Goal: Complete Application Form: Complete application form

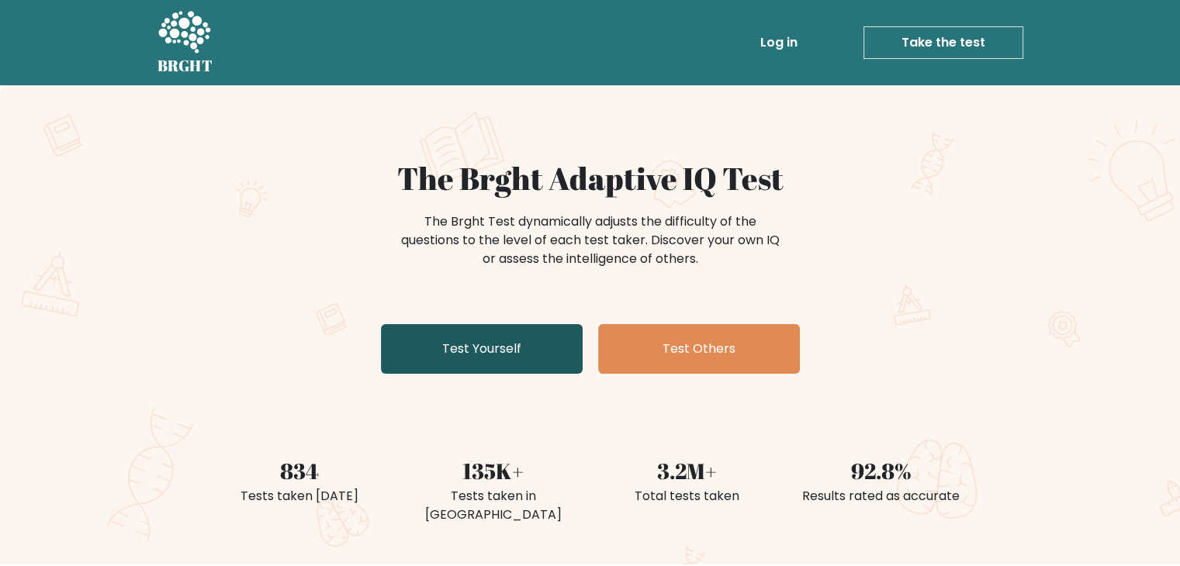
click at [467, 356] on link "Test Yourself" at bounding box center [482, 349] width 202 height 50
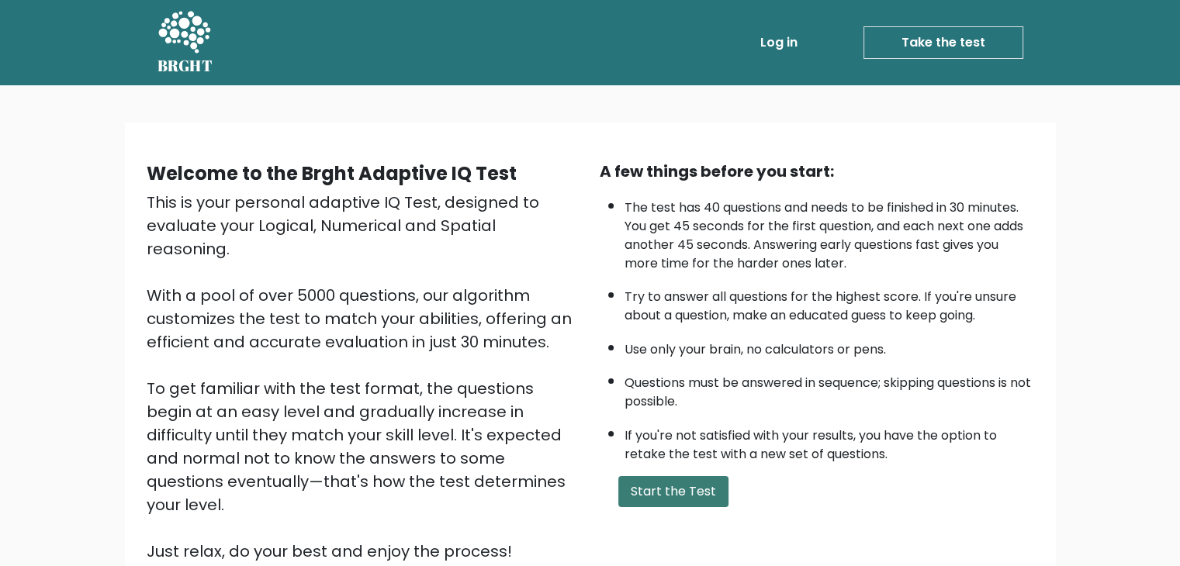
click at [696, 492] on button "Start the Test" at bounding box center [673, 491] width 110 height 31
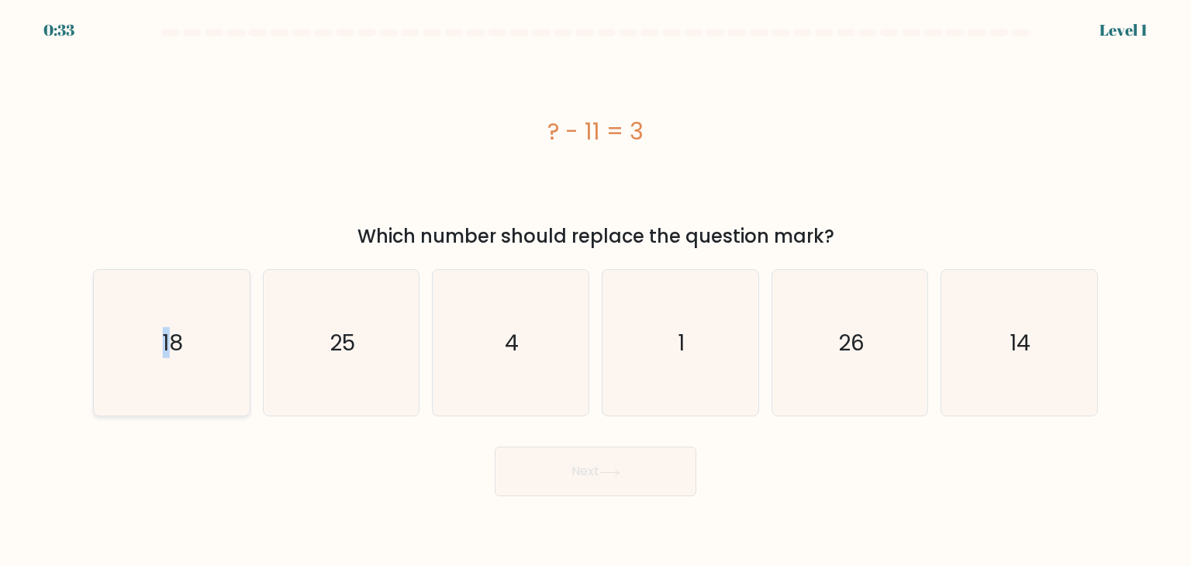
click at [166, 332] on text "18" at bounding box center [173, 342] width 21 height 31
click at [195, 320] on icon "18" at bounding box center [171, 343] width 146 height 146
click at [596, 291] on input "a. 18" at bounding box center [596, 287] width 1 height 8
radio input "true"
click at [941, 374] on div "14" at bounding box center [1019, 342] width 157 height 147
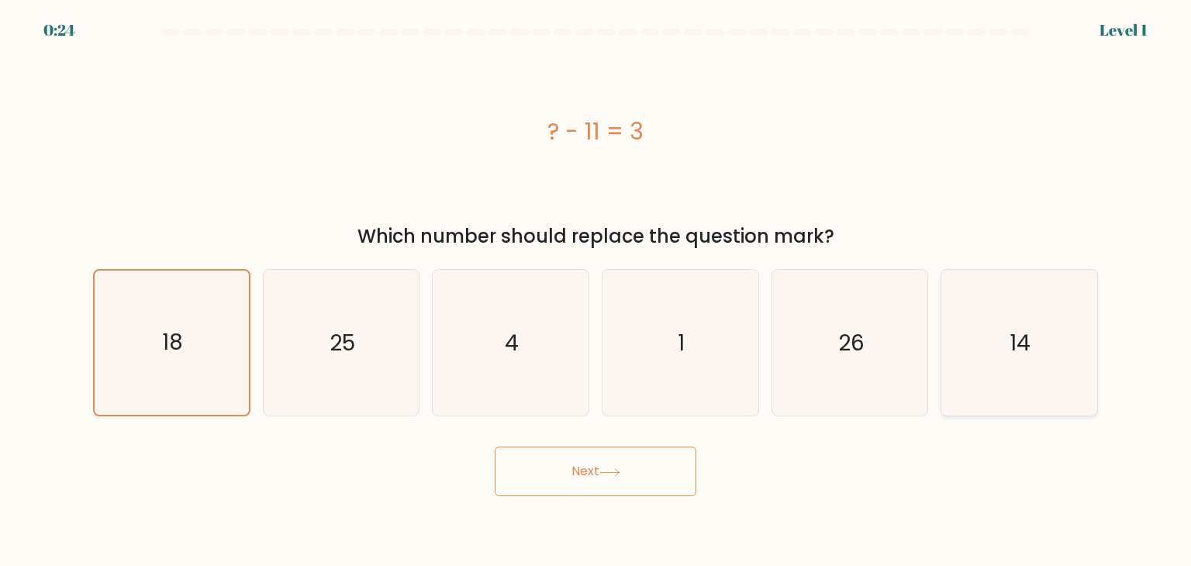
click at [596, 291] on input "f. 14" at bounding box center [596, 287] width 1 height 8
radio input "true"
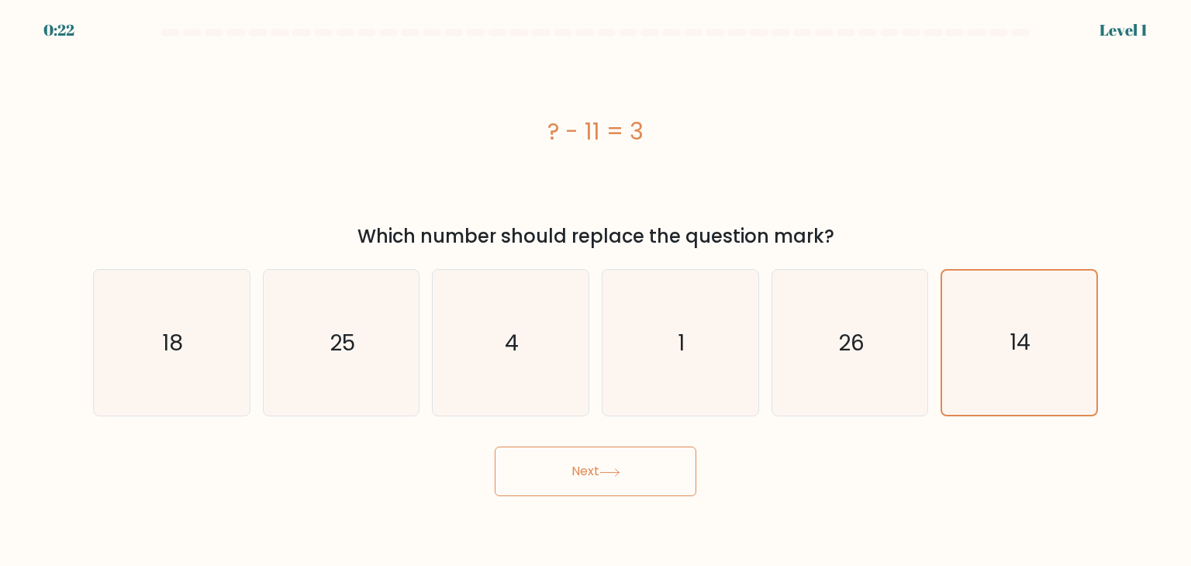
click at [602, 477] on button "Next" at bounding box center [596, 472] width 202 height 50
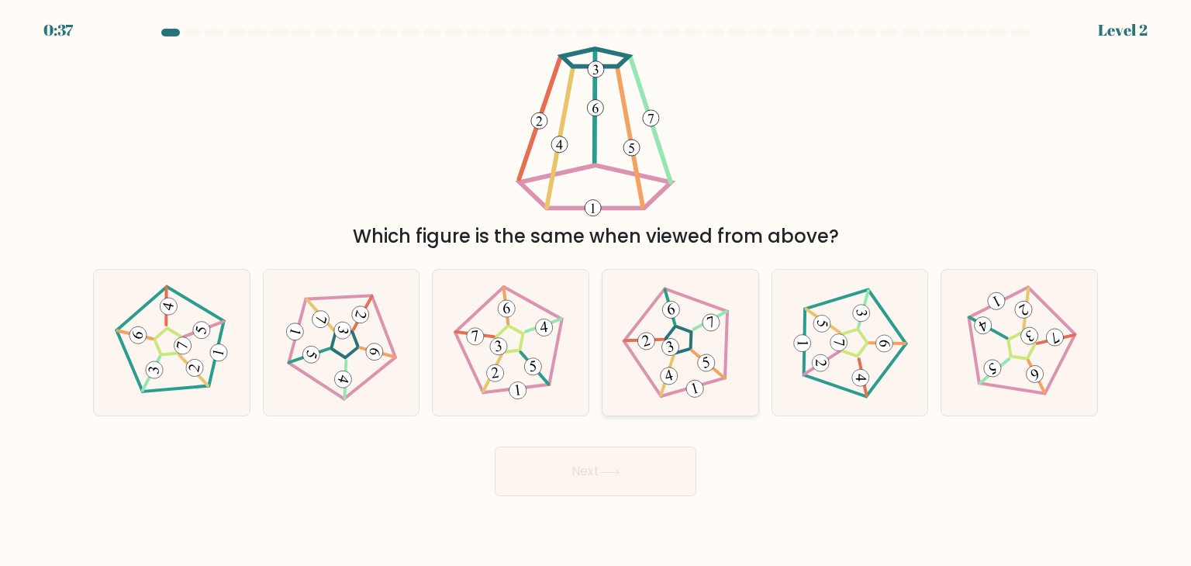
click at [693, 342] on icon at bounding box center [680, 343] width 117 height 117
click at [596, 291] on input "d." at bounding box center [596, 287] width 1 height 8
radio input "true"
click at [641, 470] on button "Next" at bounding box center [596, 472] width 202 height 50
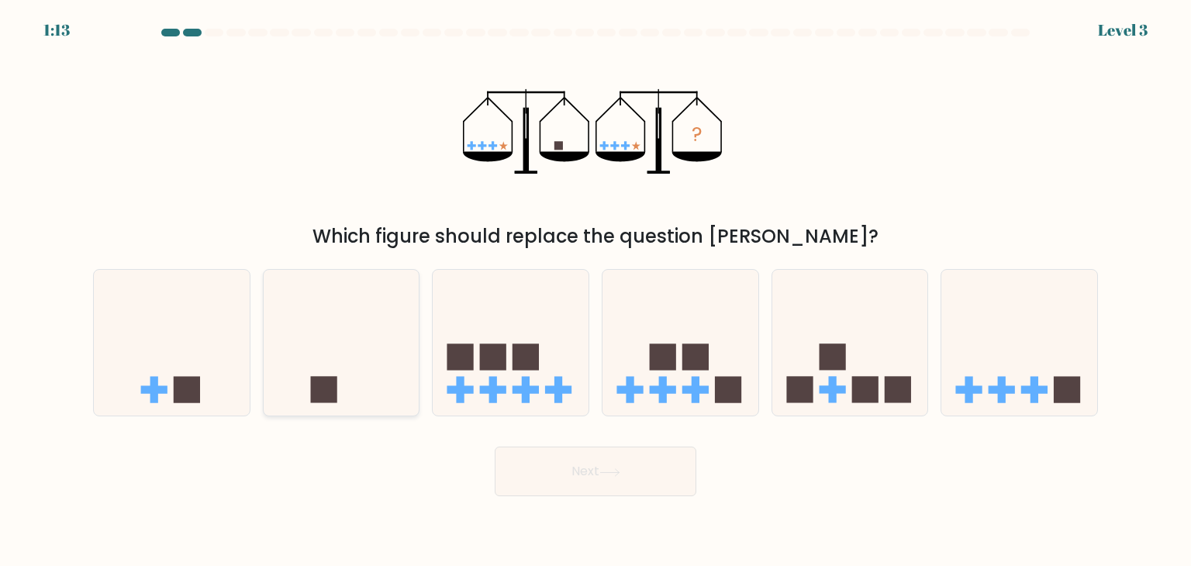
click at [332, 382] on rect at bounding box center [323, 390] width 26 height 26
click at [596, 291] on input "b." at bounding box center [596, 287] width 1 height 8
radio input "true"
click at [574, 485] on button "Next" at bounding box center [596, 472] width 202 height 50
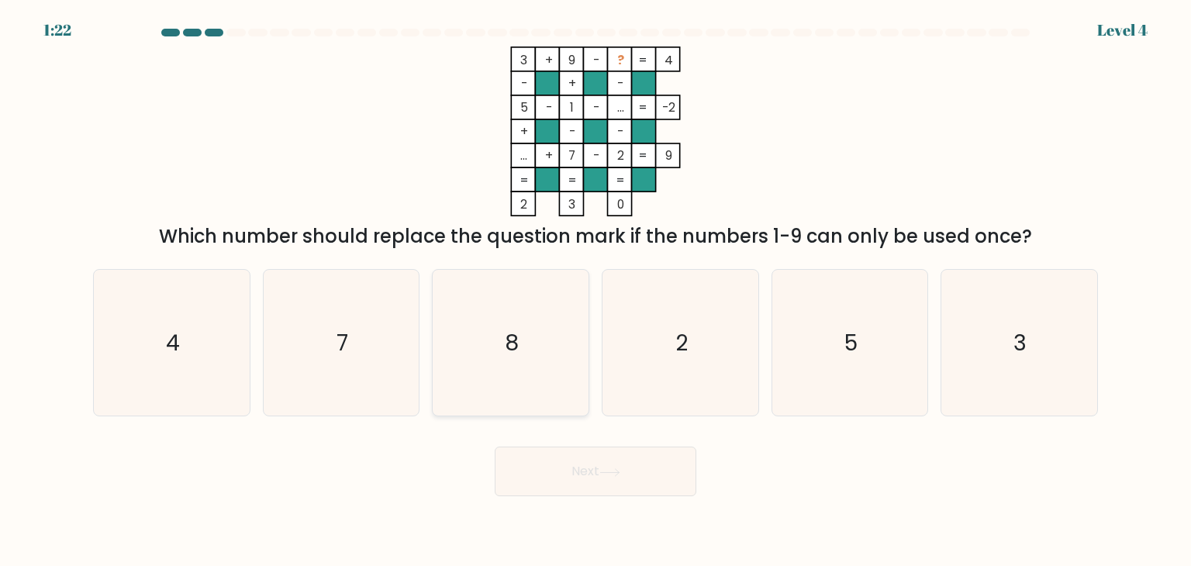
click at [551, 358] on icon "8" at bounding box center [510, 343] width 146 height 146
click at [596, 291] on input "c. 8" at bounding box center [596, 287] width 1 height 8
radio input "true"
click at [589, 474] on button "Next" at bounding box center [596, 472] width 202 height 50
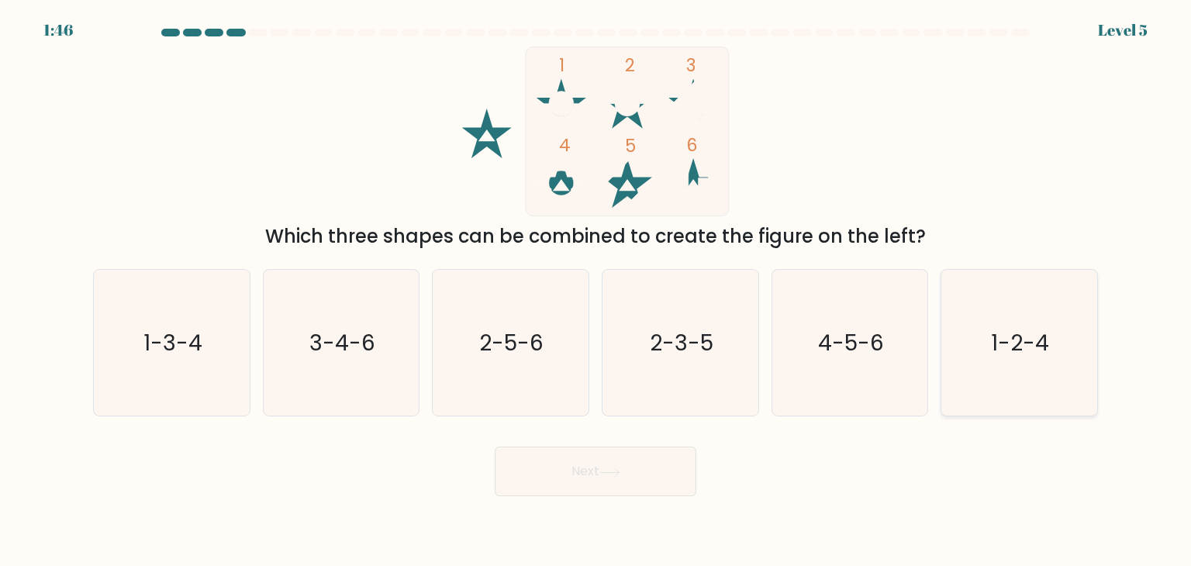
click at [990, 348] on icon "1-2-4" at bounding box center [1019, 343] width 146 height 146
click at [596, 291] on input "f. 1-2-4" at bounding box center [596, 287] width 1 height 8
radio input "true"
click at [561, 490] on button "Next" at bounding box center [596, 472] width 202 height 50
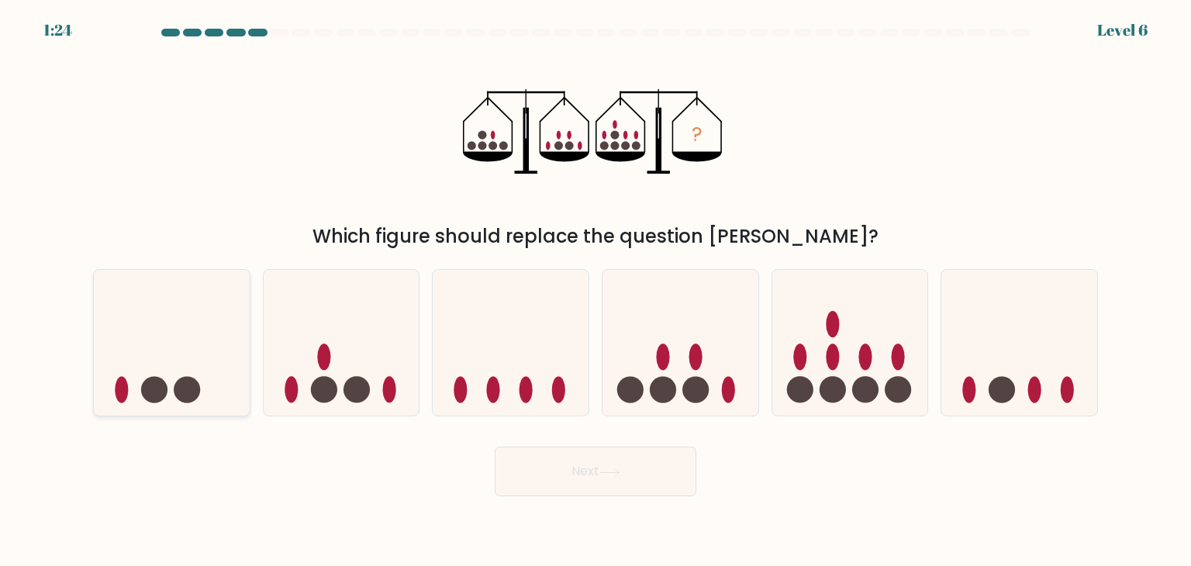
click at [160, 355] on icon at bounding box center [172, 342] width 156 height 129
click at [596, 291] on input "a." at bounding box center [596, 287] width 1 height 8
radio input "true"
click at [601, 469] on button "Next" at bounding box center [596, 472] width 202 height 50
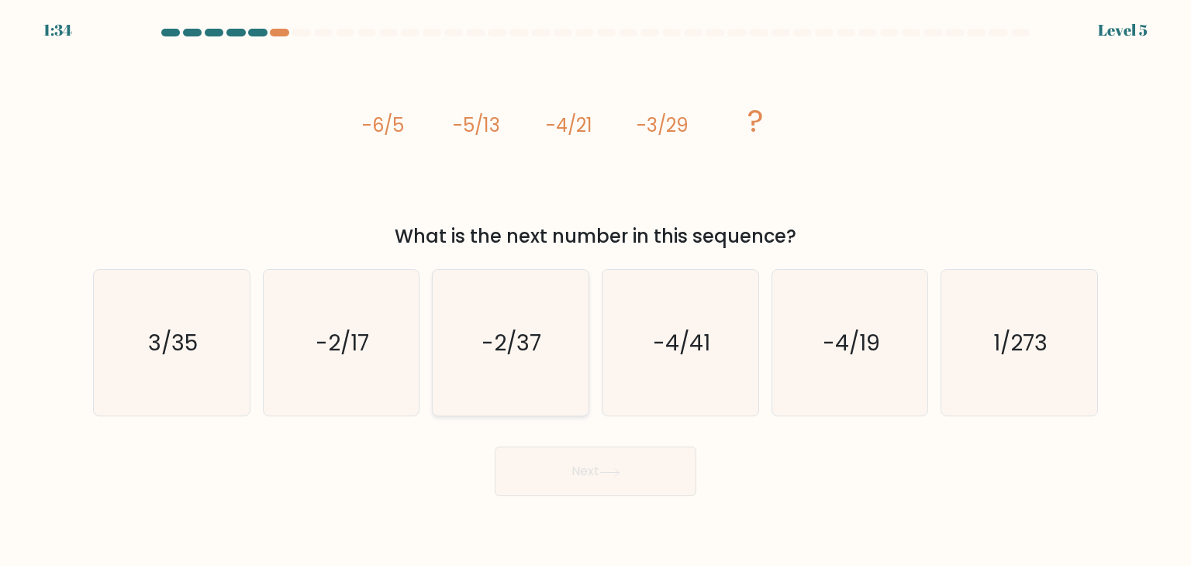
click at [506, 357] on text "-2/37" at bounding box center [512, 342] width 60 height 31
click at [596, 291] on input "c. -2/37" at bounding box center [596, 287] width 1 height 8
radio input "true"
click at [568, 466] on button "Next" at bounding box center [596, 472] width 202 height 50
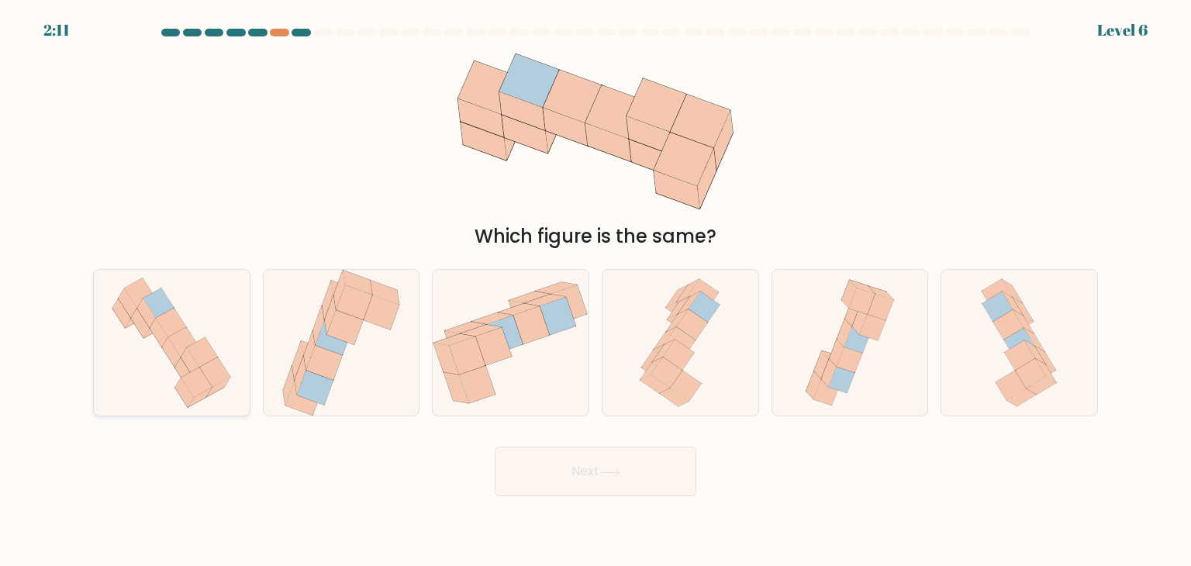
click at [160, 339] on icon at bounding box center [159, 333] width 19 height 29
click at [596, 291] on input "a." at bounding box center [596, 287] width 1 height 8
radio input "true"
click at [595, 473] on button "Next" at bounding box center [596, 472] width 202 height 50
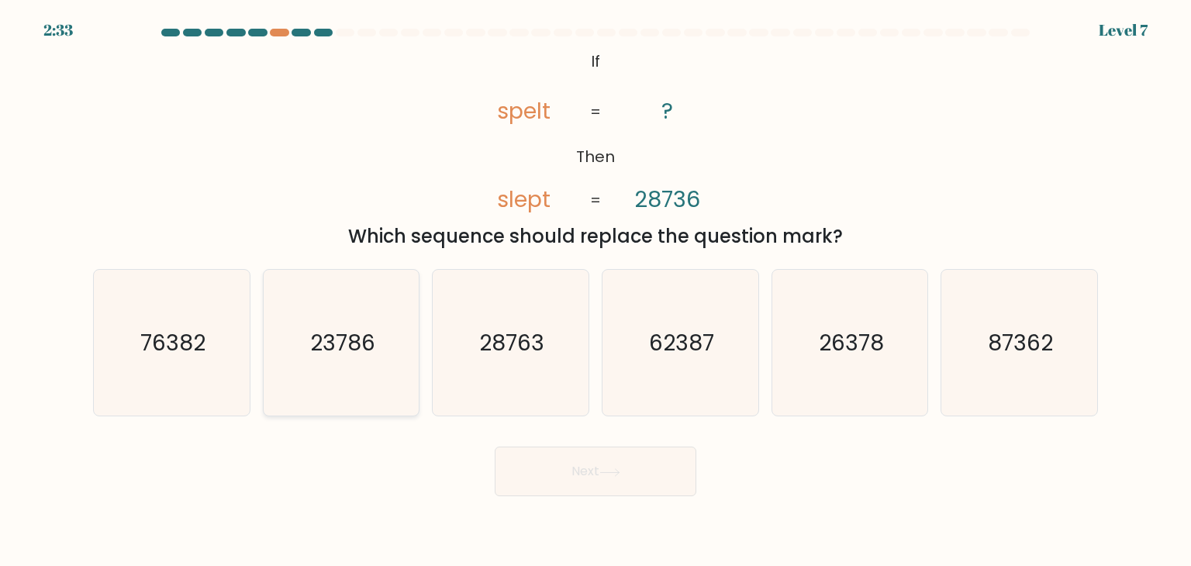
click at [382, 312] on icon "23786" at bounding box center [341, 343] width 146 height 146
click at [596, 291] on input "b. 23786" at bounding box center [596, 287] width 1 height 8
radio input "true"
click at [608, 457] on button "Next" at bounding box center [596, 472] width 202 height 50
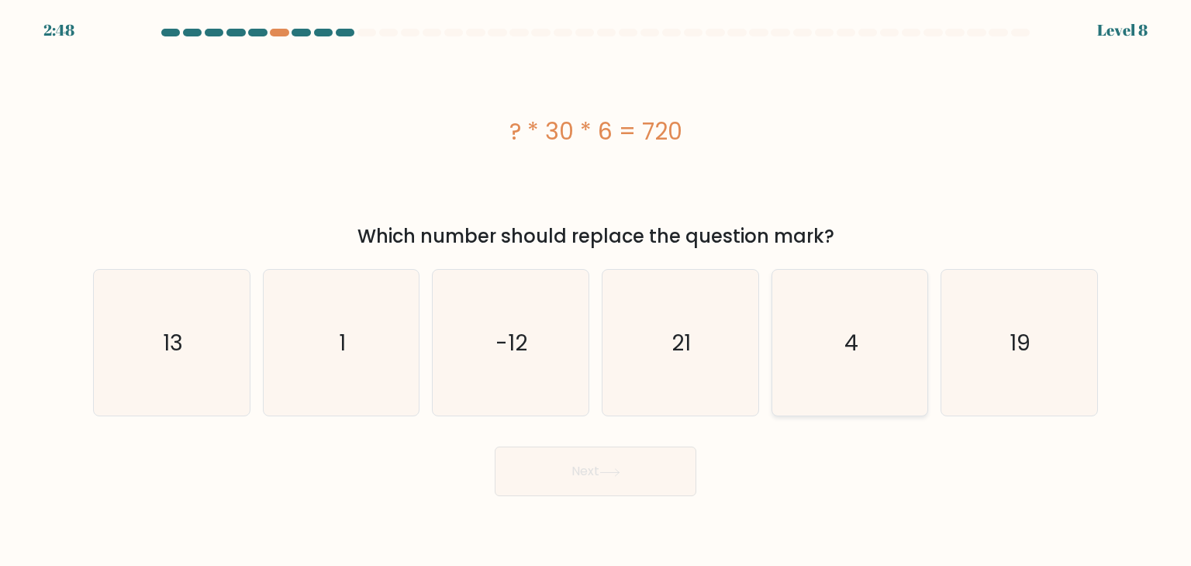
click at [838, 329] on icon "4" at bounding box center [850, 343] width 146 height 146
click at [596, 291] on input "e. 4" at bounding box center [596, 287] width 1 height 8
radio input "true"
click at [631, 465] on button "Next" at bounding box center [596, 472] width 202 height 50
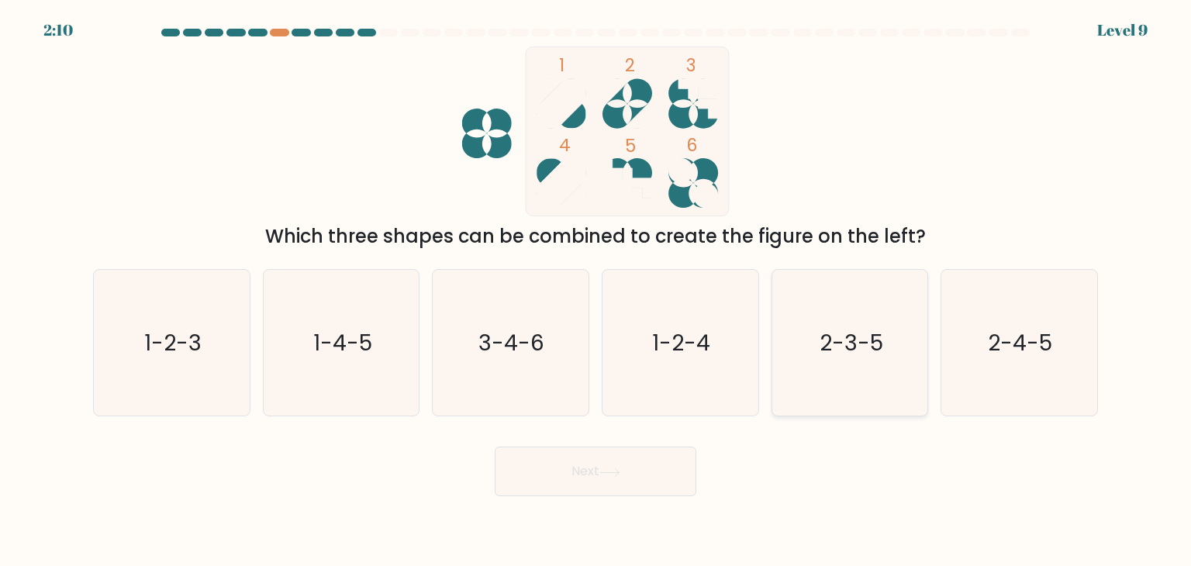
drag, startPoint x: 841, startPoint y: 365, endPoint x: 808, endPoint y: 389, distance: 40.5
click at [842, 365] on icon "2-3-5" at bounding box center [850, 343] width 146 height 146
click at [596, 291] on input "e. 2-3-5" at bounding box center [596, 287] width 1 height 8
radio input "true"
click at [586, 457] on button "Next" at bounding box center [596, 472] width 202 height 50
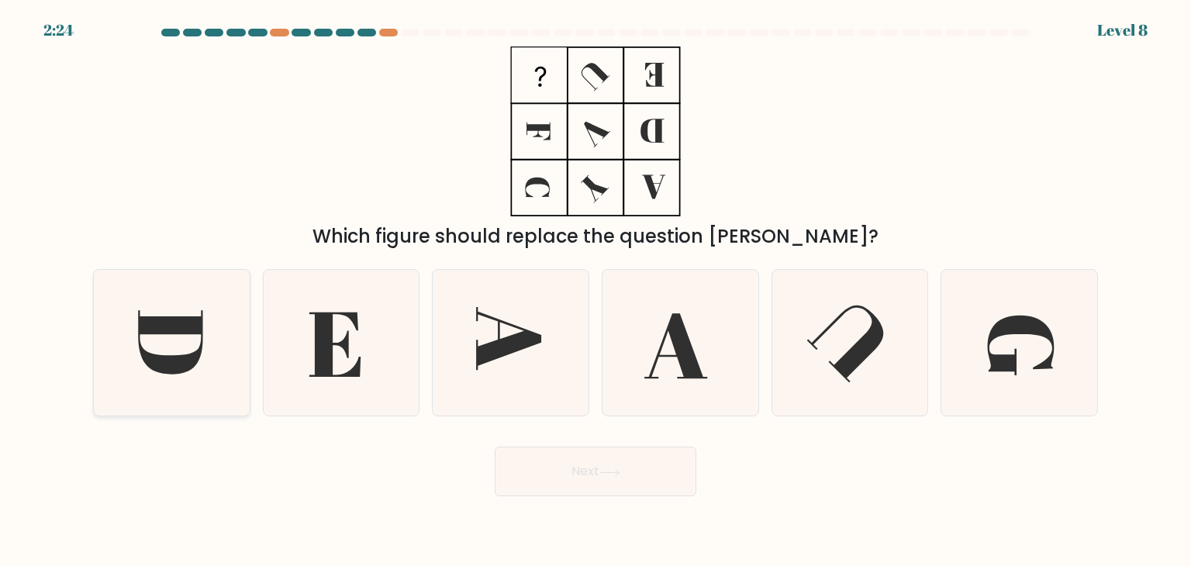
click at [161, 329] on icon at bounding box center [170, 342] width 64 height 64
click at [596, 291] on input "a." at bounding box center [596, 287] width 1 height 8
radio input "true"
click at [607, 482] on button "Next" at bounding box center [596, 472] width 202 height 50
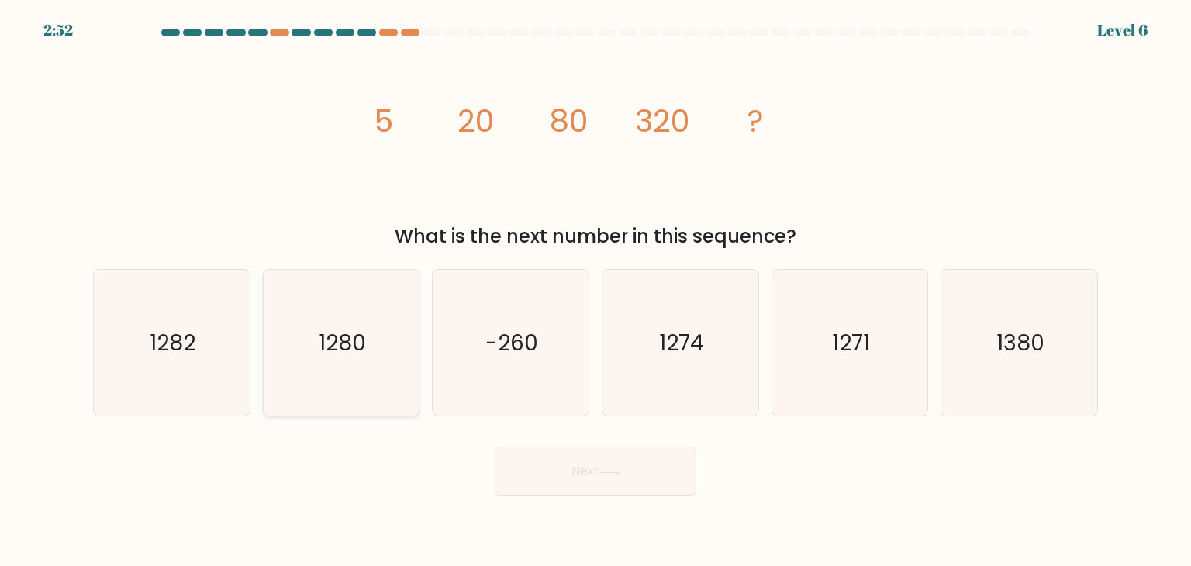
click at [344, 344] on text "1280" at bounding box center [342, 342] width 47 height 31
click at [596, 291] on input "b. 1280" at bounding box center [596, 287] width 1 height 8
radio input "true"
click at [610, 456] on button "Next" at bounding box center [596, 472] width 202 height 50
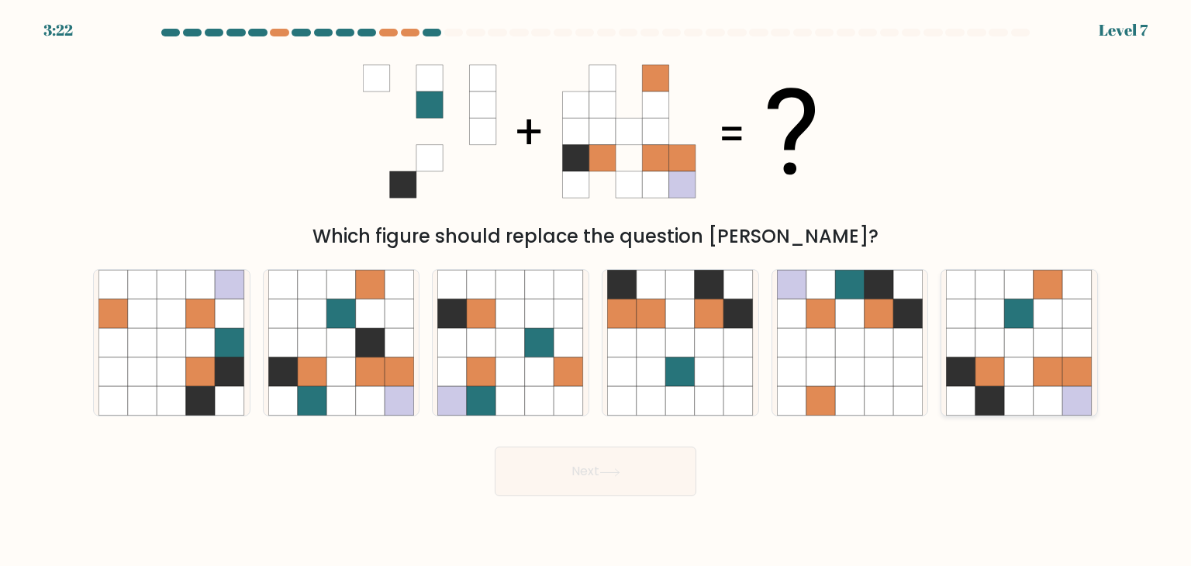
click at [1051, 370] on icon at bounding box center [1048, 372] width 29 height 29
click at [596, 291] on input "f." at bounding box center [596, 287] width 1 height 8
radio input "true"
click at [585, 465] on button "Next" at bounding box center [596, 472] width 202 height 50
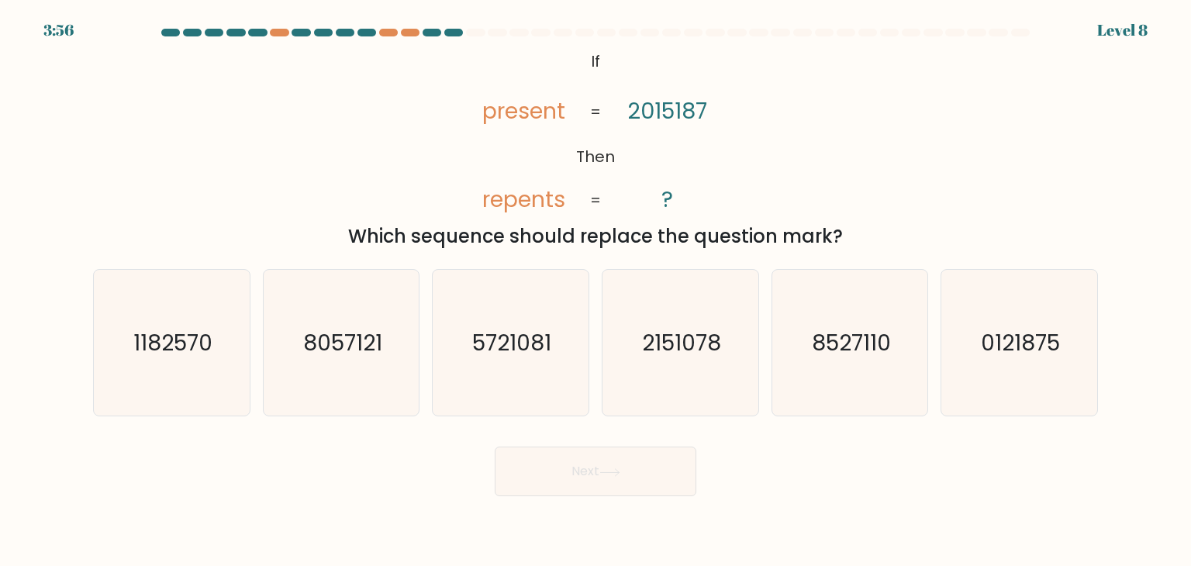
drag, startPoint x: 624, startPoint y: 379, endPoint x: 618, endPoint y: 450, distance: 70.8
click at [625, 382] on icon "2151078" at bounding box center [680, 343] width 146 height 146
click at [596, 291] on input "d. 2151078" at bounding box center [596, 287] width 1 height 8
radio input "true"
click at [627, 451] on button "Next" at bounding box center [596, 472] width 202 height 50
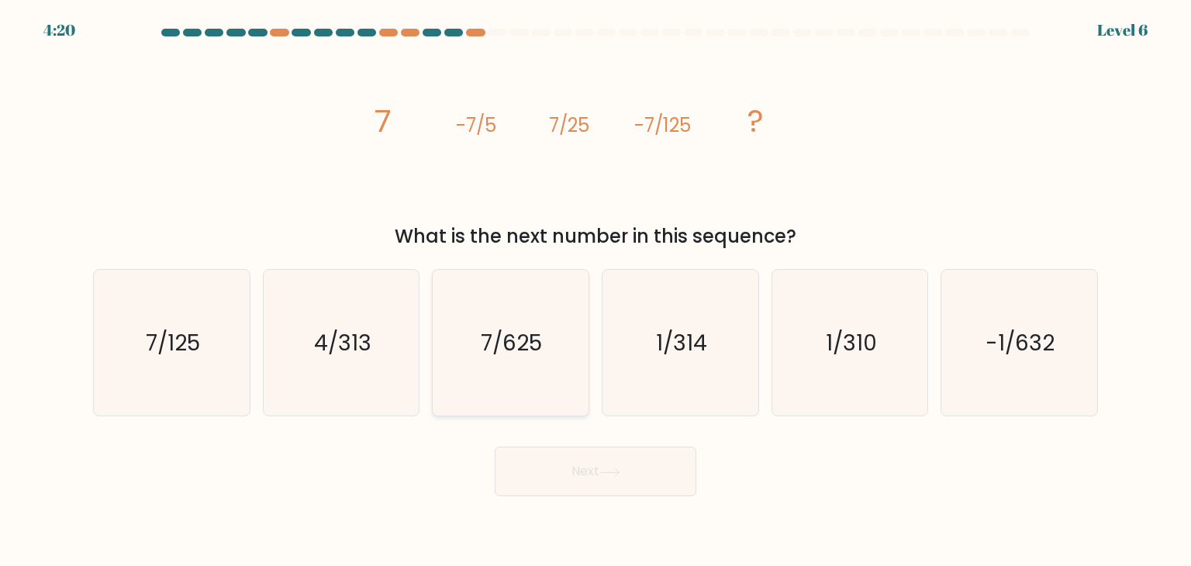
drag, startPoint x: 500, startPoint y: 327, endPoint x: 500, endPoint y: 354, distance: 27.1
click at [501, 328] on text "7/625" at bounding box center [512, 342] width 61 height 31
click at [596, 291] on input "c. 7/625" at bounding box center [596, 287] width 1 height 8
radio input "true"
click at [572, 468] on button "Next" at bounding box center [596, 472] width 202 height 50
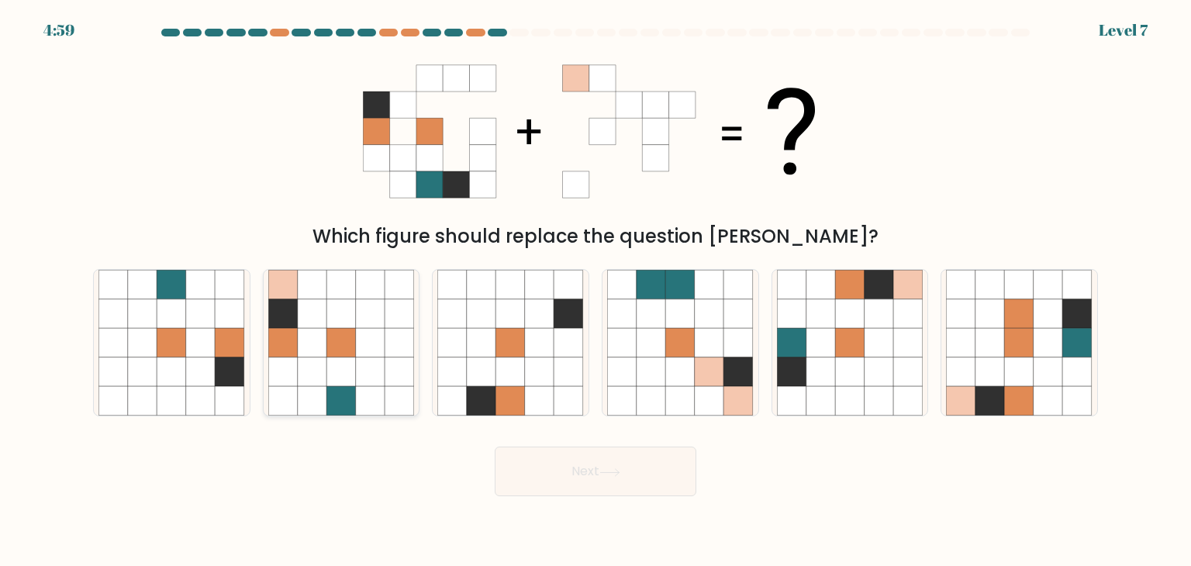
click at [360, 317] on icon at bounding box center [370, 313] width 29 height 29
click at [596, 291] on input "b." at bounding box center [596, 287] width 1 height 8
radio input "true"
click at [613, 482] on button "Next" at bounding box center [596, 472] width 202 height 50
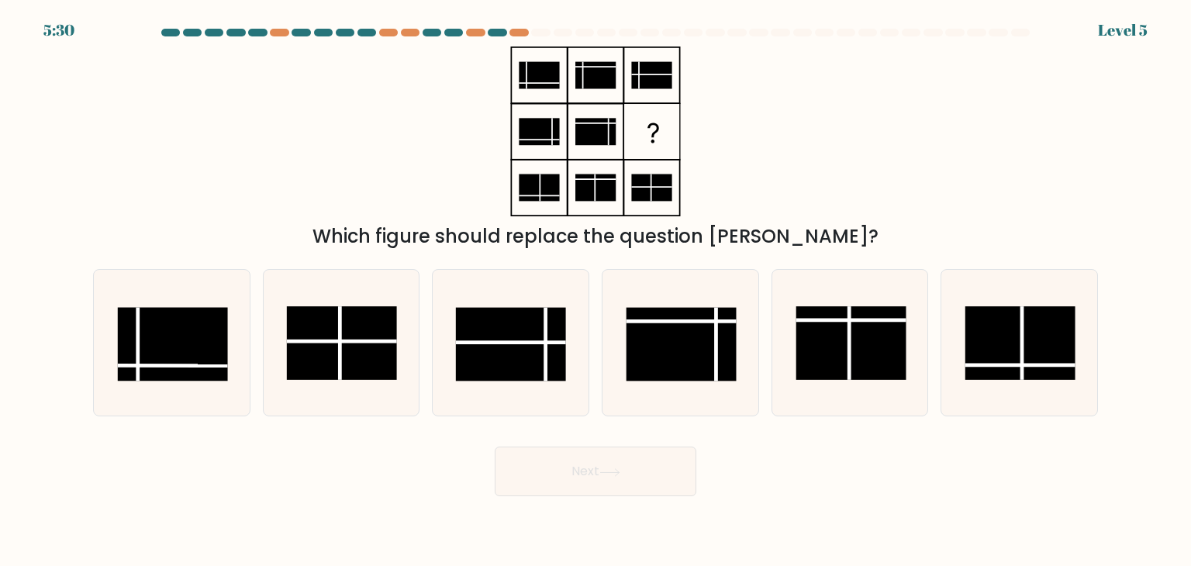
drag, startPoint x: 505, startPoint y: 329, endPoint x: 546, endPoint y: 425, distance: 104.6
click at [505, 330] on rect at bounding box center [511, 345] width 110 height 74
click at [596, 291] on input "c." at bounding box center [596, 287] width 1 height 8
radio input "true"
click at [577, 463] on button "Next" at bounding box center [596, 472] width 202 height 50
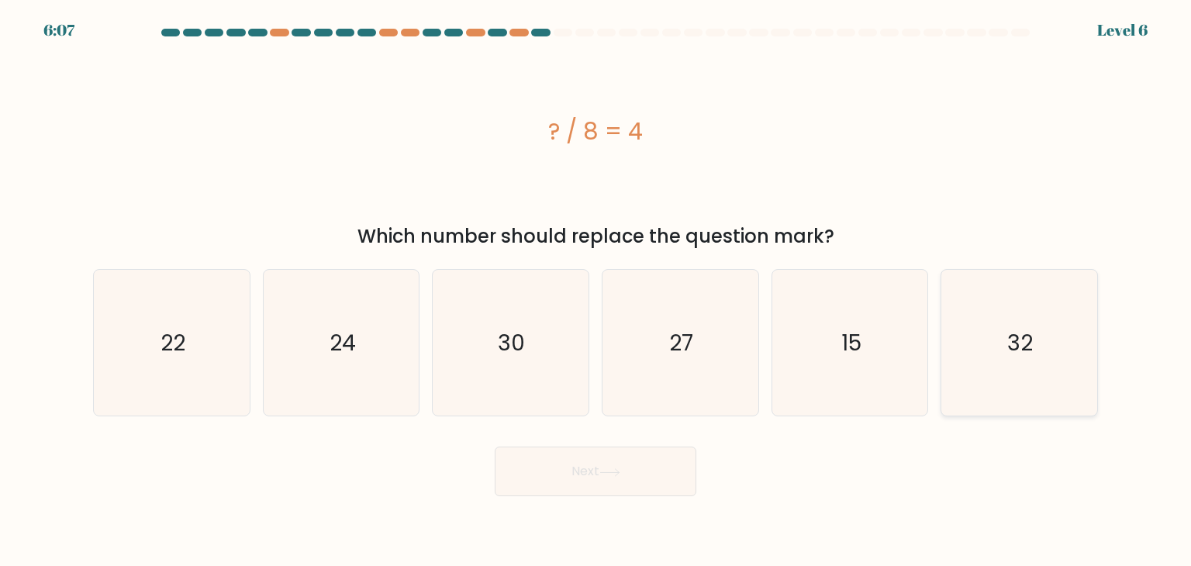
click at [1021, 354] on text "32" at bounding box center [1021, 342] width 26 height 31
click at [596, 291] on input "f. 32" at bounding box center [596, 287] width 1 height 8
radio input "true"
click at [591, 466] on button "Next" at bounding box center [596, 472] width 202 height 50
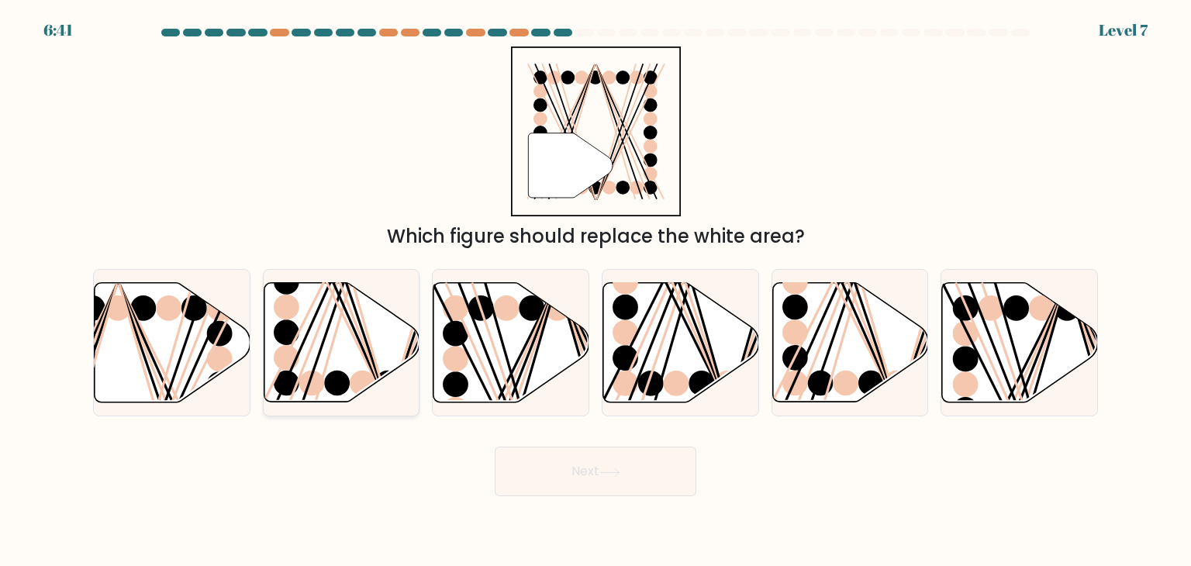
click at [367, 359] on line at bounding box center [332, 279] width 112 height 251
click at [596, 291] on input "b." at bounding box center [596, 287] width 1 height 8
radio input "true"
click at [620, 475] on icon at bounding box center [609, 472] width 21 height 9
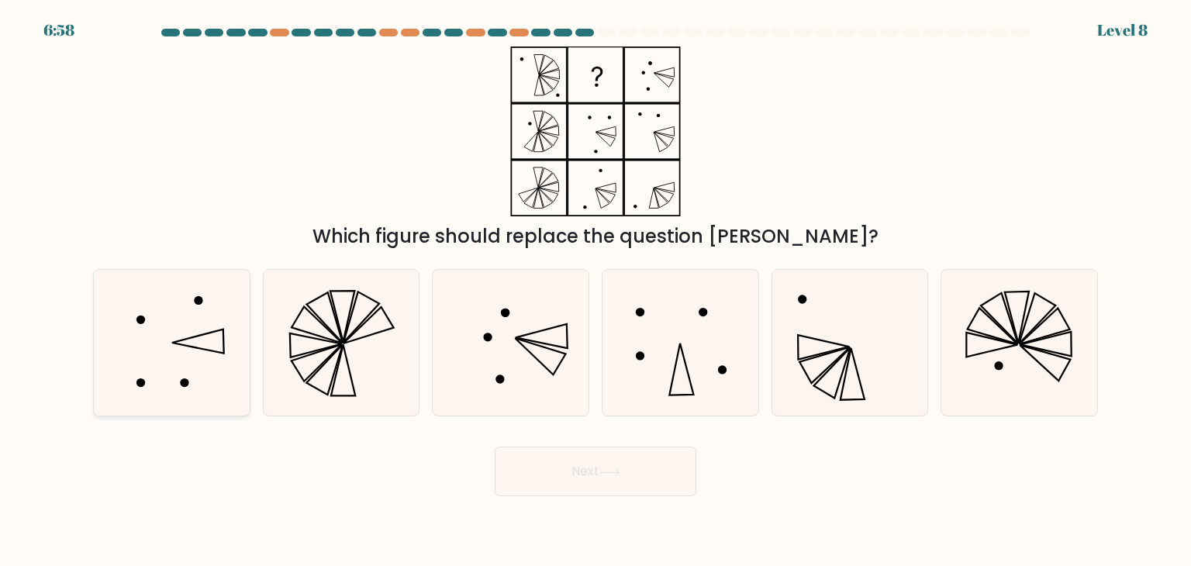
click at [233, 348] on icon at bounding box center [171, 343] width 146 height 146
click at [596, 291] on input "a." at bounding box center [596, 287] width 1 height 8
radio input "true"
click at [615, 467] on button "Next" at bounding box center [596, 472] width 202 height 50
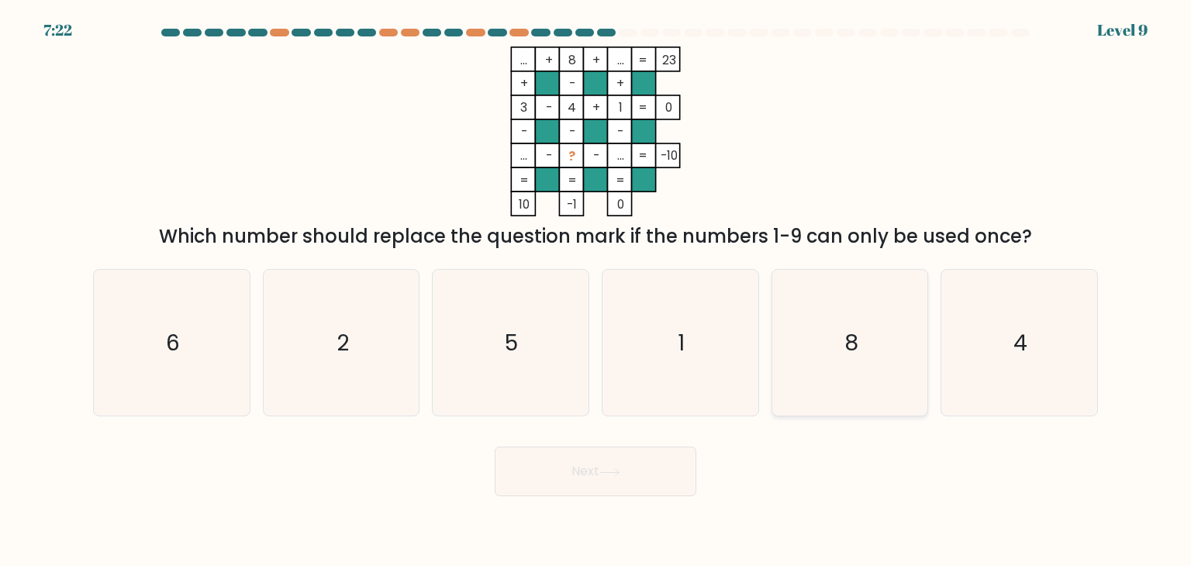
click at [832, 354] on icon "8" at bounding box center [850, 343] width 146 height 146
click at [596, 291] on input "e. 8" at bounding box center [596, 287] width 1 height 8
radio input "true"
click at [614, 475] on icon at bounding box center [609, 472] width 21 height 9
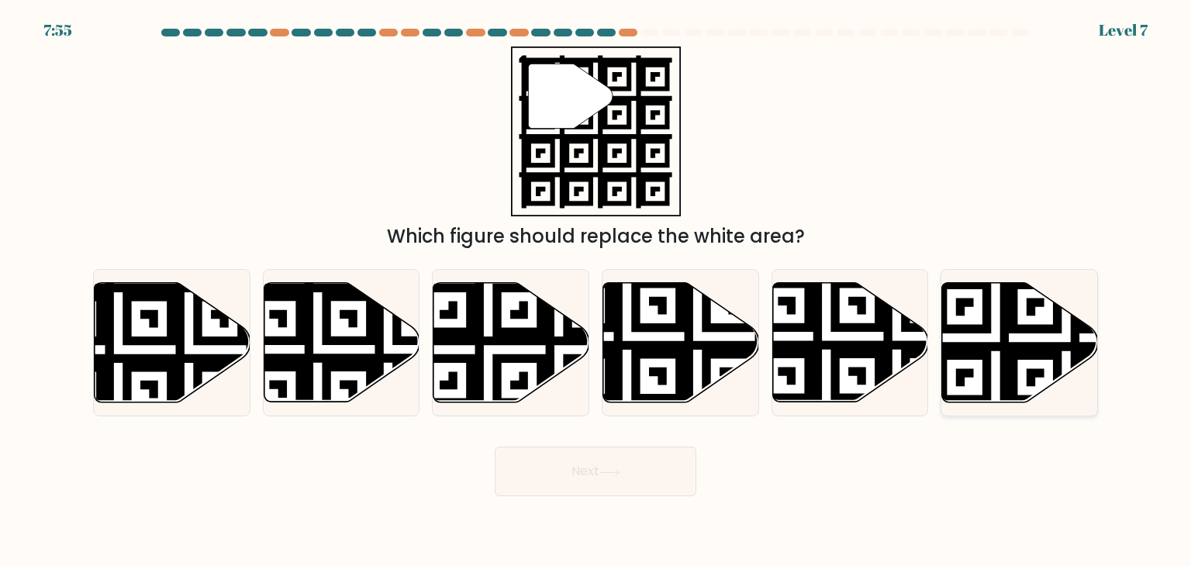
click at [1055, 351] on icon at bounding box center [1066, 408] width 282 height 282
click at [596, 291] on input "f." at bounding box center [596, 287] width 1 height 8
radio input "true"
click at [604, 472] on icon at bounding box center [609, 472] width 21 height 9
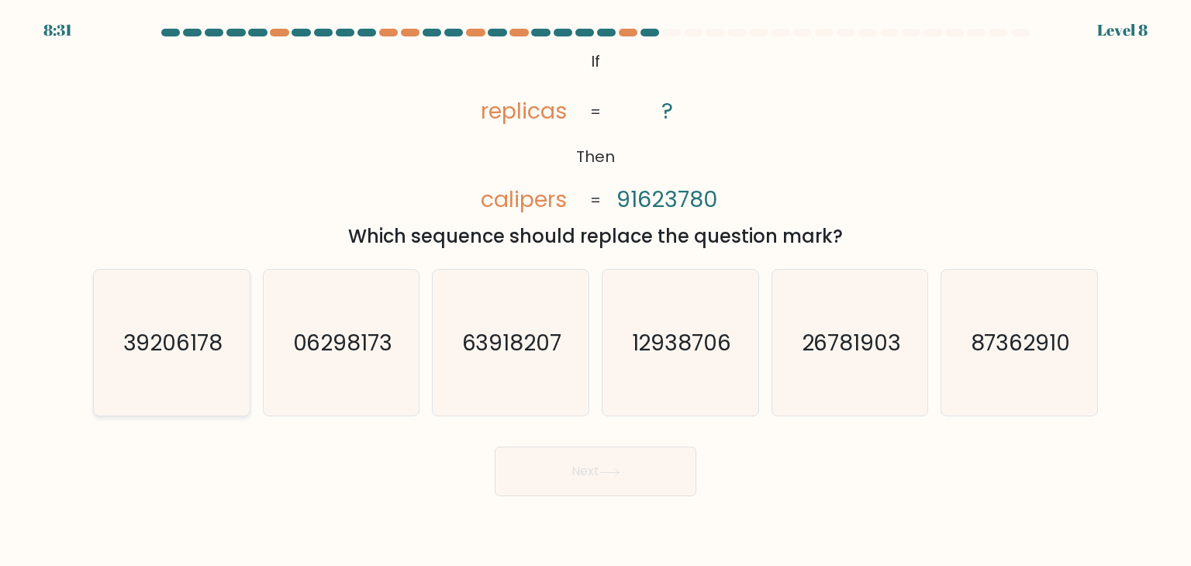
click at [183, 358] on icon "39206178" at bounding box center [171, 343] width 146 height 146
click at [596, 291] on input "a. 39206178" at bounding box center [596, 287] width 1 height 8
radio input "true"
click at [571, 470] on button "Next" at bounding box center [596, 472] width 202 height 50
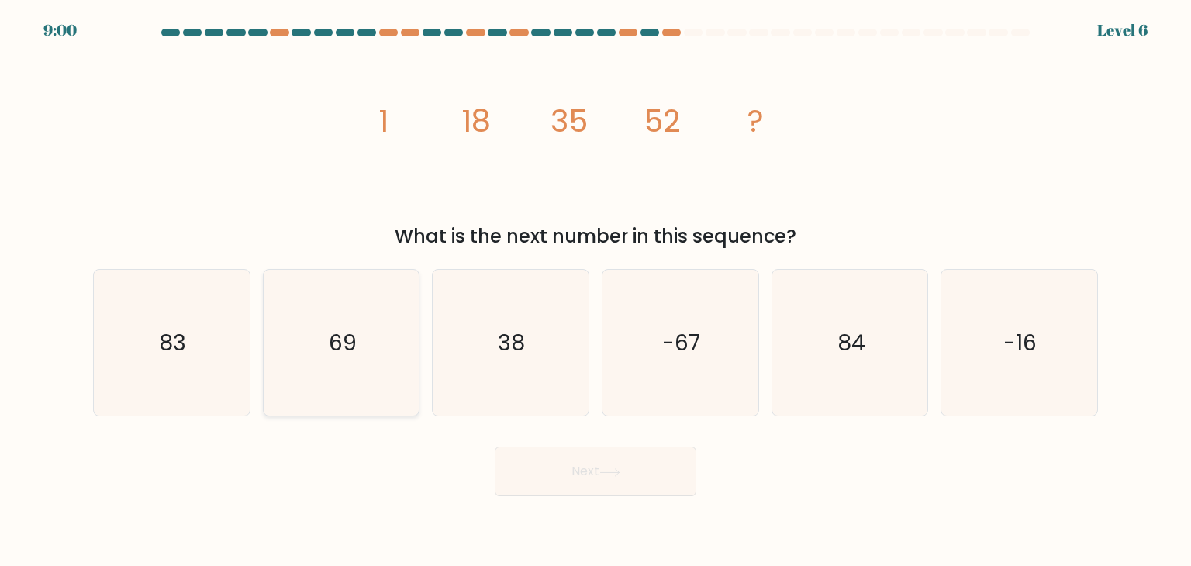
click at [361, 336] on icon "69" at bounding box center [341, 343] width 146 height 146
click at [596, 291] on input "b. 69" at bounding box center [596, 287] width 1 height 8
radio input "true"
click at [613, 503] on body "8:59 Level 6" at bounding box center [595, 283] width 1191 height 566
click at [608, 478] on button "Next" at bounding box center [596, 472] width 202 height 50
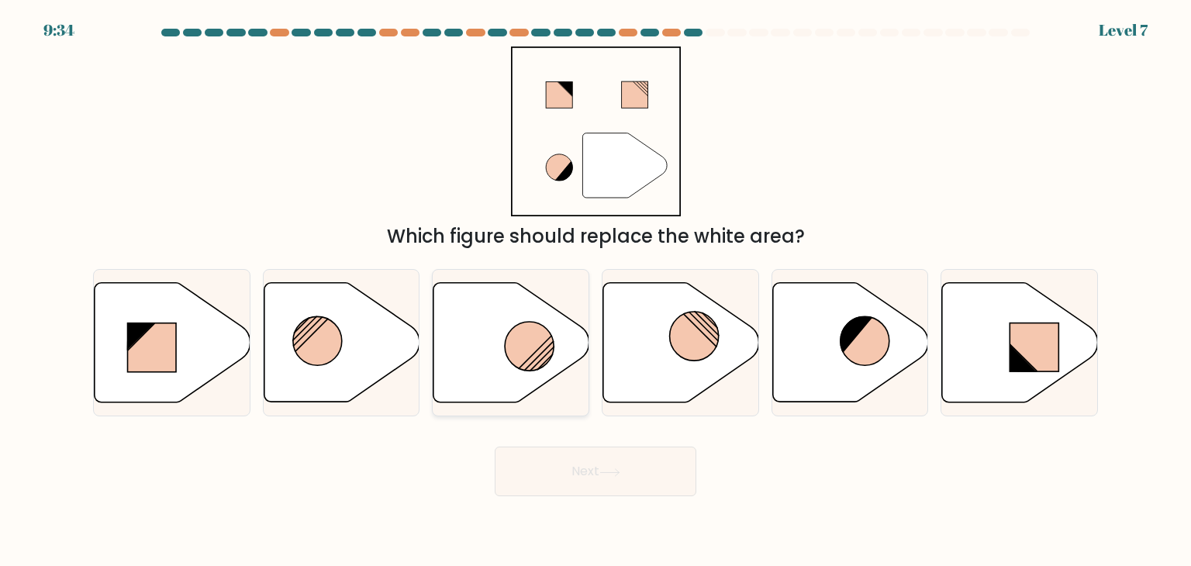
click at [537, 358] on g at bounding box center [457, 279] width 311 height 311
click at [596, 291] on input "c." at bounding box center [596, 287] width 1 height 8
radio input "true"
click at [604, 472] on icon at bounding box center [609, 472] width 21 height 9
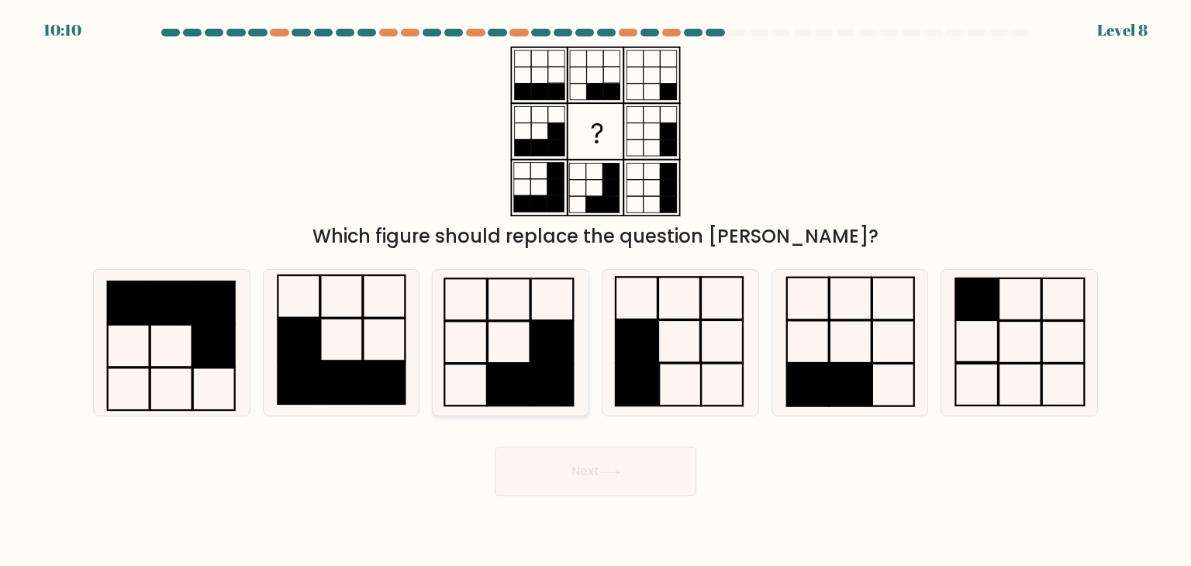
click at [546, 382] on rect at bounding box center [552, 386] width 43 height 42
click at [596, 291] on input "c." at bounding box center [596, 287] width 1 height 8
radio input "true"
click at [627, 466] on button "Next" at bounding box center [596, 472] width 202 height 50
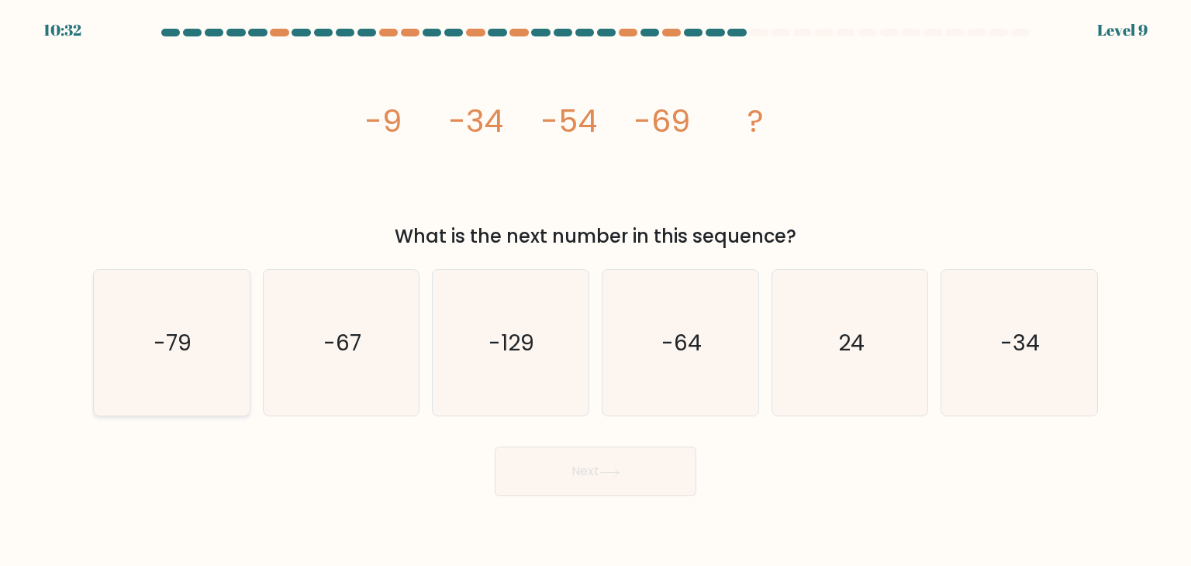
click at [211, 337] on icon "-79" at bounding box center [171, 343] width 146 height 146
click at [596, 291] on input "a. -79" at bounding box center [596, 287] width 1 height 8
radio input "true"
click at [610, 478] on button "Next" at bounding box center [596, 472] width 202 height 50
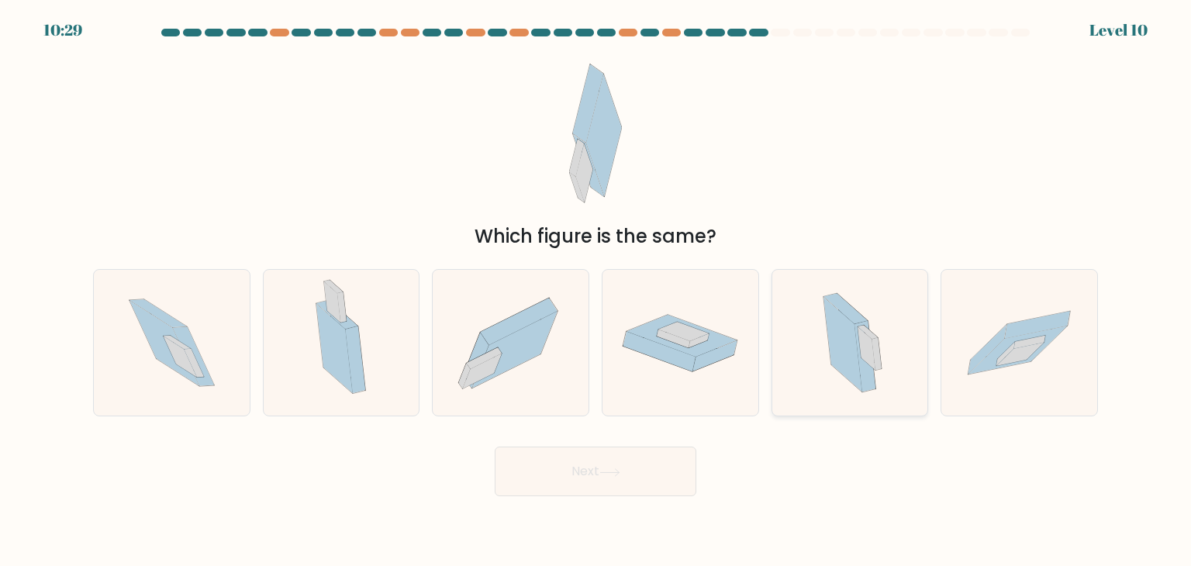
drag, startPoint x: 841, startPoint y: 337, endPoint x: 841, endPoint y: 346, distance: 8.5
click at [841, 339] on icon at bounding box center [843, 344] width 39 height 95
click at [596, 291] on input "e." at bounding box center [596, 287] width 1 height 8
radio input "true"
click at [596, 465] on button "Next" at bounding box center [596, 472] width 202 height 50
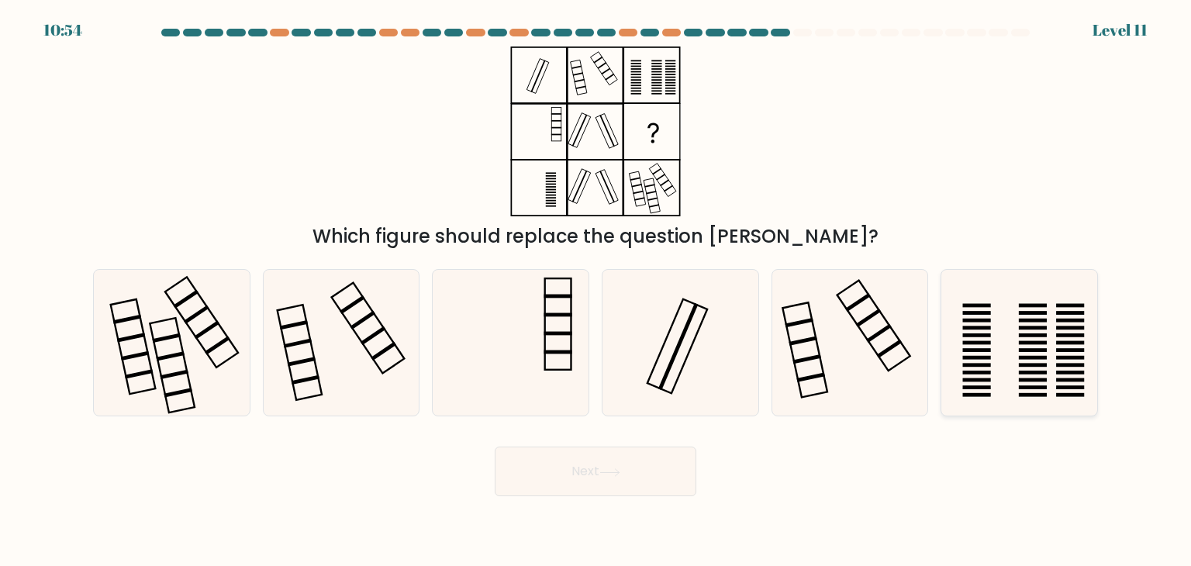
click at [1027, 348] on icon at bounding box center [1019, 343] width 146 height 146
click at [596, 291] on input "f." at bounding box center [596, 287] width 1 height 8
radio input "true"
click at [628, 470] on button "Next" at bounding box center [596, 472] width 202 height 50
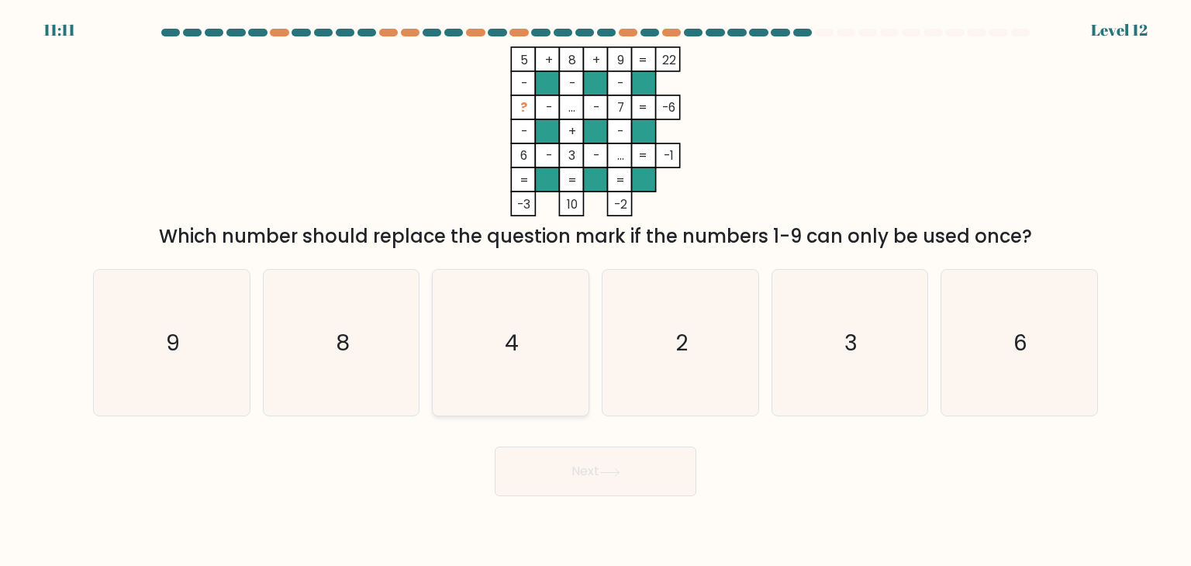
click at [529, 356] on icon "4" at bounding box center [510, 343] width 146 height 146
click at [596, 291] on input "c. 4" at bounding box center [596, 287] width 1 height 8
radio input "true"
click at [616, 475] on icon at bounding box center [609, 472] width 21 height 9
click at [596, 478] on button "Next" at bounding box center [596, 472] width 202 height 50
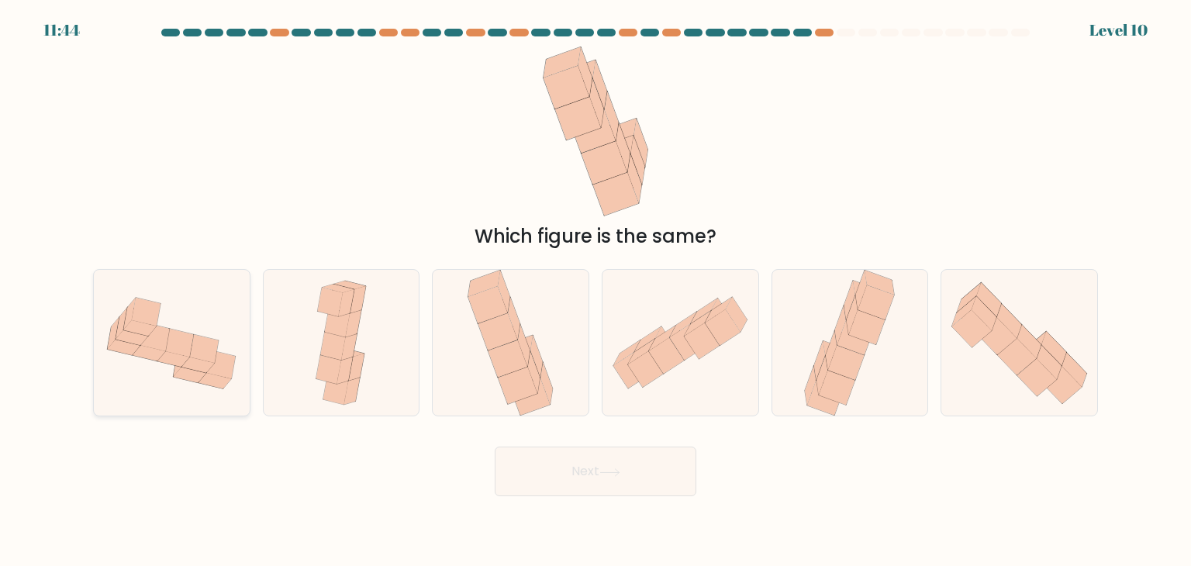
click at [178, 349] on icon at bounding box center [179, 342] width 29 height 29
click at [596, 291] on input "a." at bounding box center [596, 287] width 1 height 8
radio input "true"
click at [564, 464] on button "Next" at bounding box center [596, 472] width 202 height 50
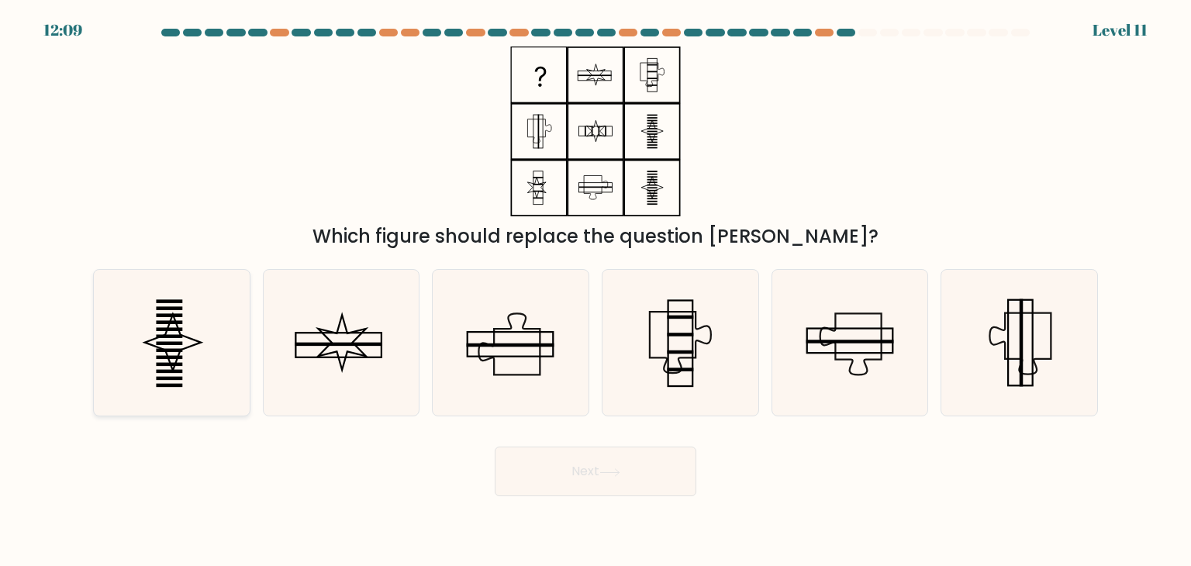
click at [152, 331] on icon at bounding box center [171, 343] width 146 height 146
click at [596, 291] on input "a." at bounding box center [596, 287] width 1 height 8
radio input "true"
click at [644, 474] on button "Next" at bounding box center [596, 472] width 202 height 50
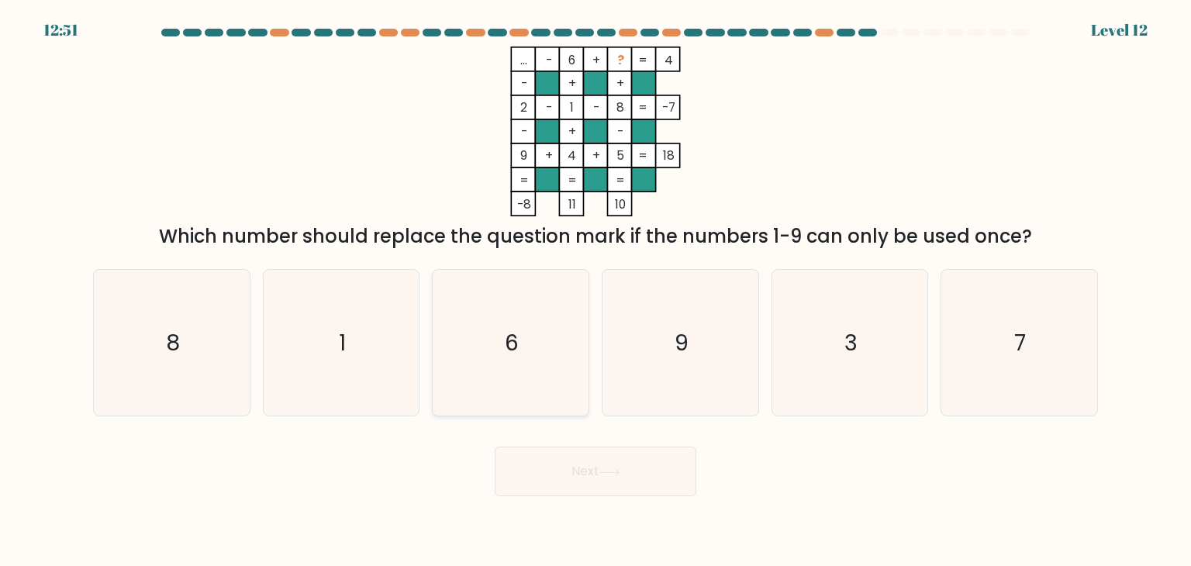
click at [522, 314] on icon "6" at bounding box center [510, 343] width 146 height 146
click at [596, 291] on input "c. 6" at bounding box center [596, 287] width 1 height 8
radio input "true"
click at [577, 445] on div "Next" at bounding box center [596, 465] width 1024 height 61
click at [579, 460] on button "Next" at bounding box center [596, 472] width 202 height 50
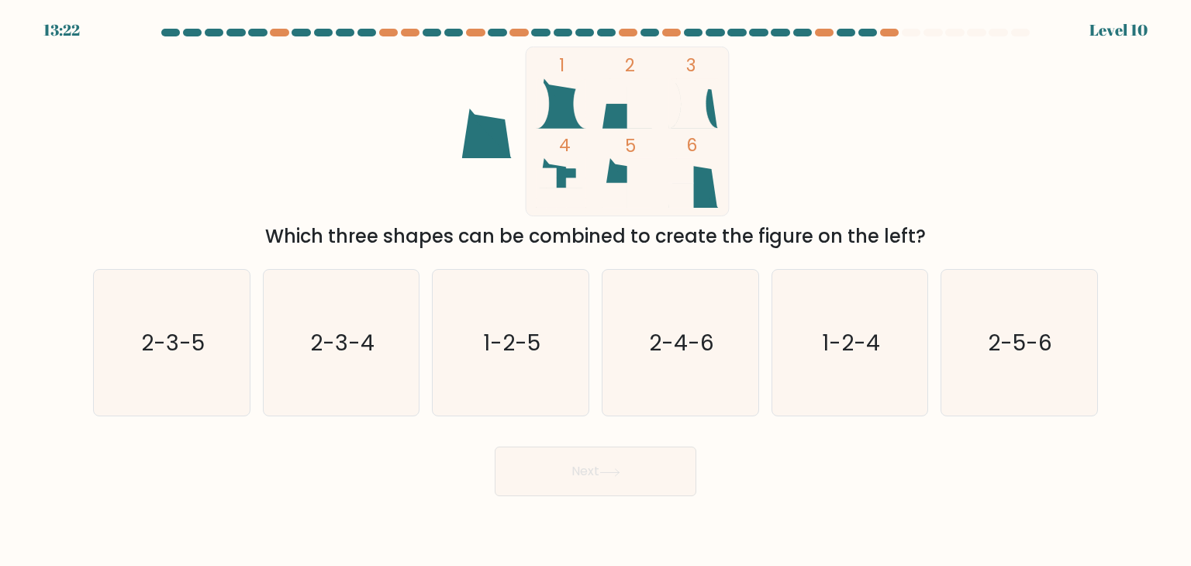
drag, startPoint x: 1049, startPoint y: 371, endPoint x: 892, endPoint y: 444, distance: 173.5
click at [1049, 370] on icon "2-5-6" at bounding box center [1019, 343] width 146 height 146
click at [596, 291] on input "f. 2-5-6" at bounding box center [596, 287] width 1 height 8
radio input "true"
click at [598, 491] on button "Next" at bounding box center [596, 472] width 202 height 50
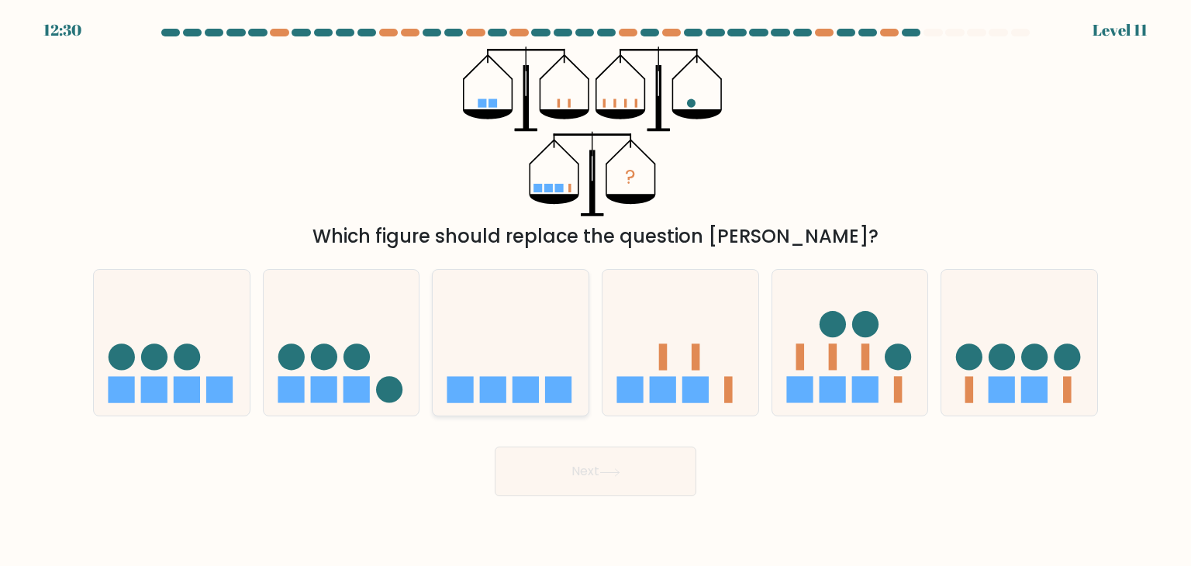
click at [532, 390] on rect at bounding box center [526, 390] width 26 height 26
click at [596, 291] on input "c." at bounding box center [596, 287] width 1 height 8
radio input "true"
click at [624, 460] on button "Next" at bounding box center [596, 472] width 202 height 50
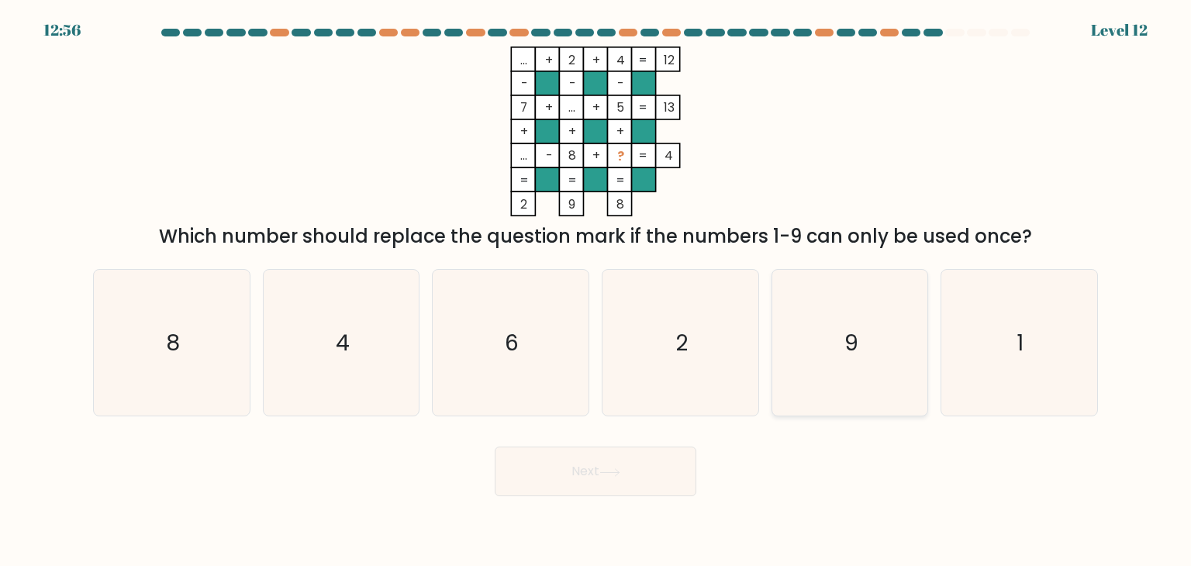
click at [827, 342] on icon "9" at bounding box center [850, 343] width 146 height 146
click at [596, 291] on input "e. 9" at bounding box center [596, 287] width 1 height 8
radio input "true"
click at [627, 472] on button "Next" at bounding box center [596, 472] width 202 height 50
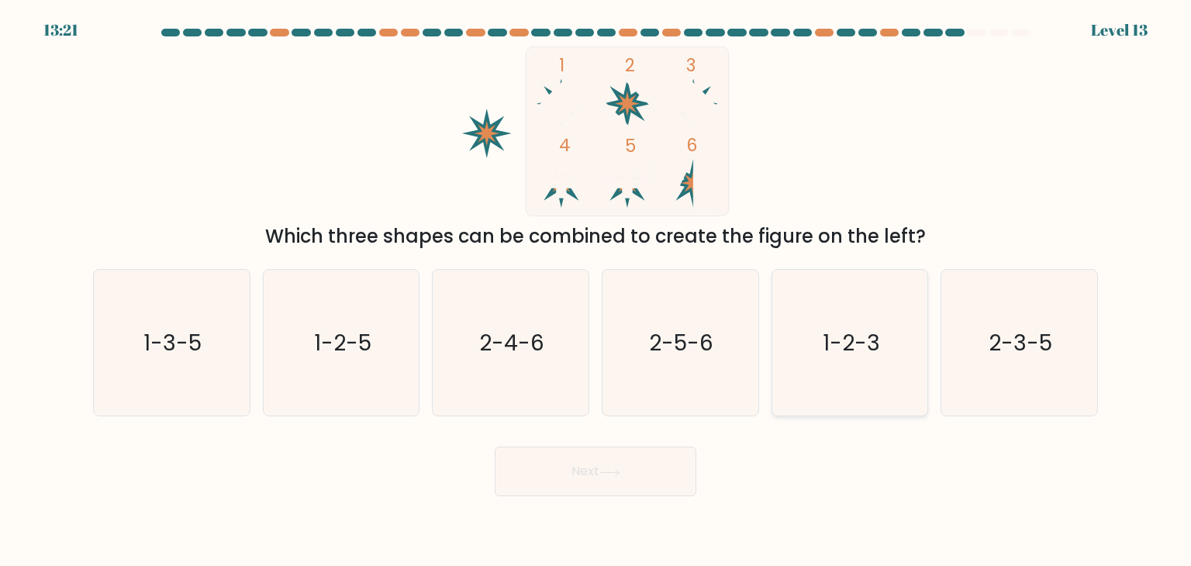
click at [840, 347] on text "1-2-3" at bounding box center [851, 342] width 57 height 31
click at [596, 291] on input "e. 1-2-3" at bounding box center [596, 287] width 1 height 8
radio input "true"
click at [636, 493] on button "Next" at bounding box center [596, 472] width 202 height 50
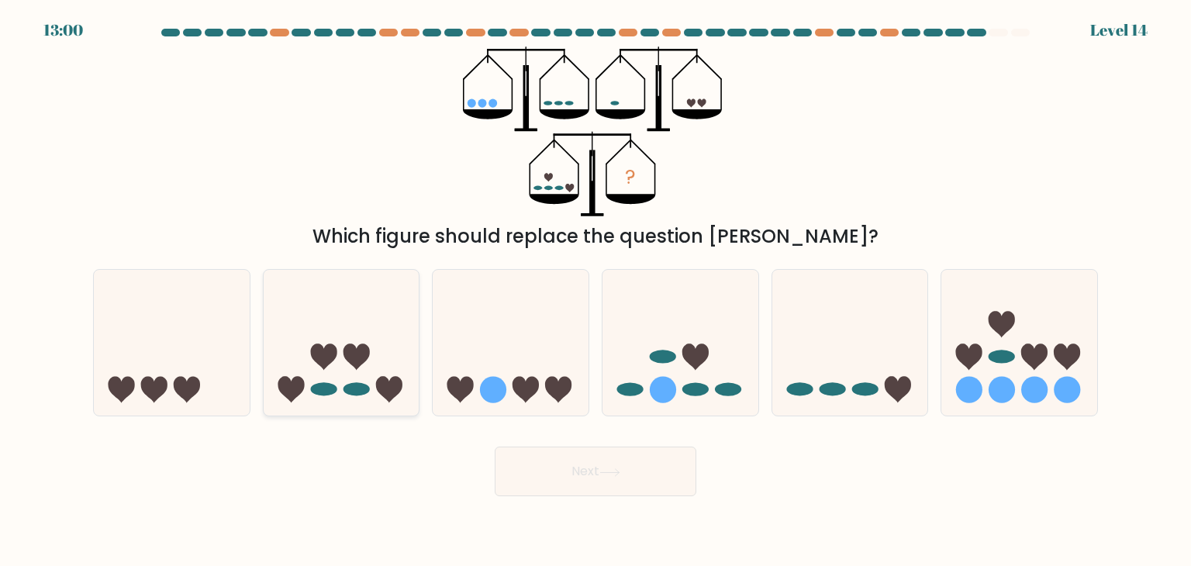
click at [341, 378] on icon at bounding box center [342, 342] width 156 height 129
click at [596, 291] on input "b." at bounding box center [596, 287] width 1 height 8
radio input "true"
click at [565, 458] on button "Next" at bounding box center [596, 472] width 202 height 50
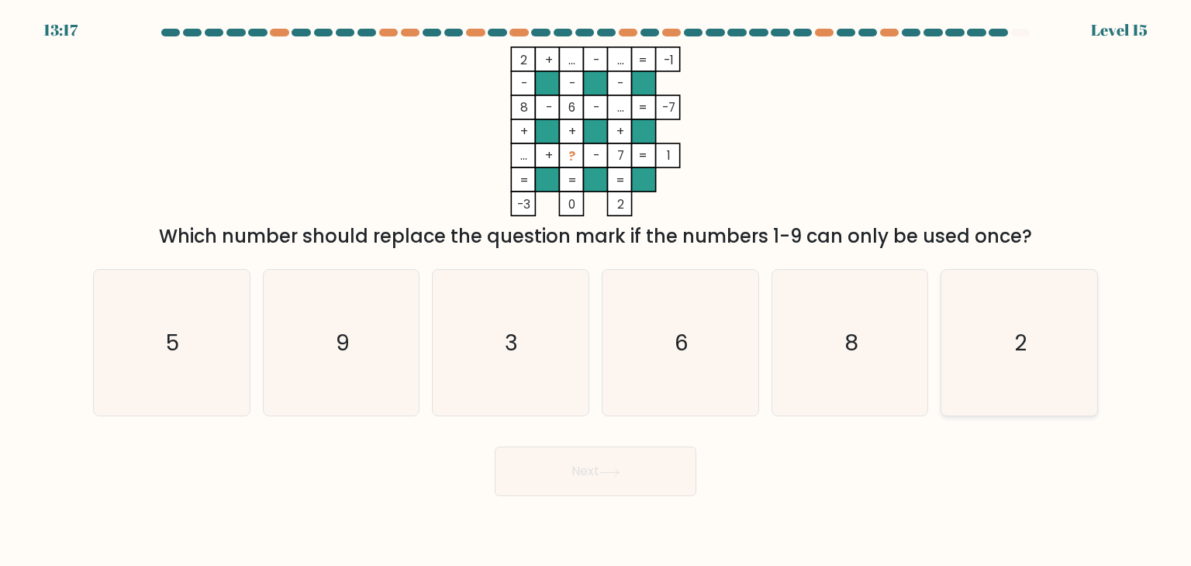
click at [1015, 344] on text "2" at bounding box center [1020, 342] width 12 height 31
click at [596, 291] on input "f. 2" at bounding box center [596, 287] width 1 height 8
radio input "true"
click at [541, 466] on button "Next" at bounding box center [596, 472] width 202 height 50
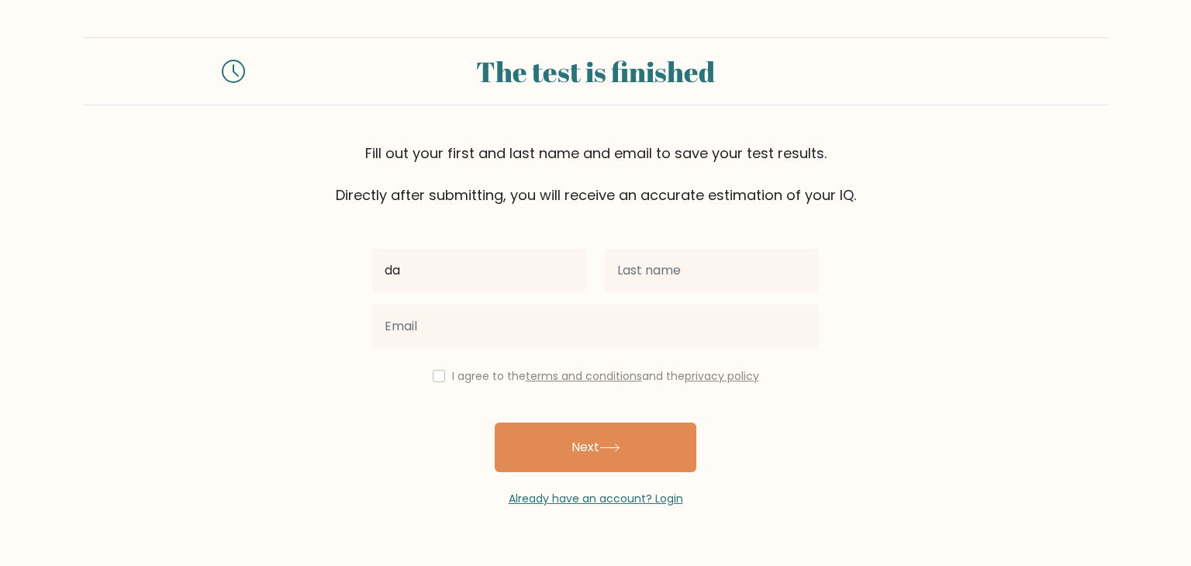
type input "[PERSON_NAME]"
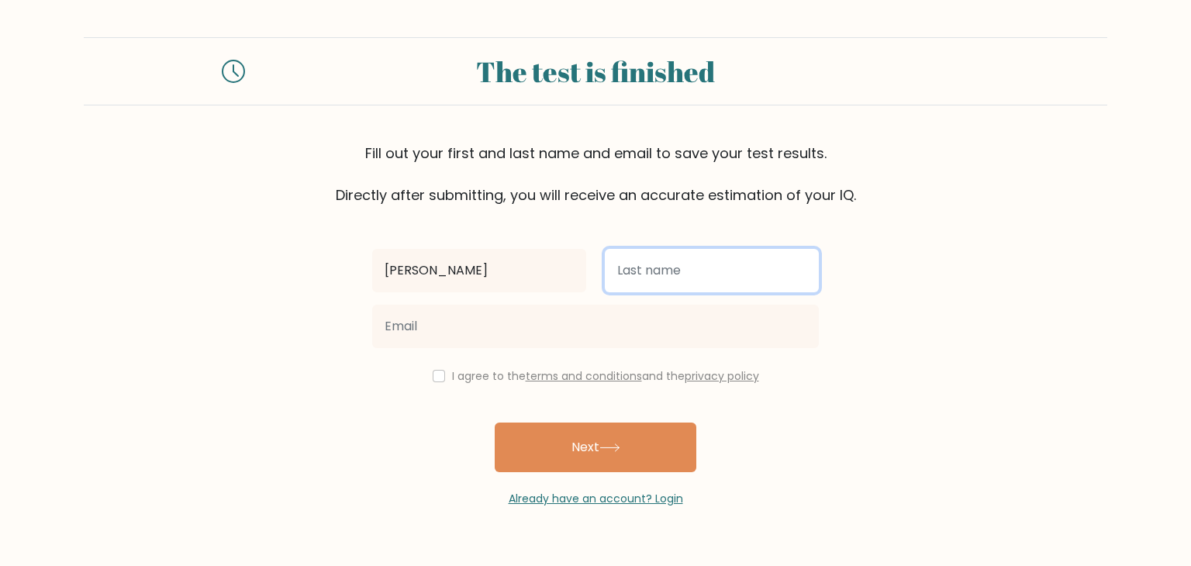
click at [681, 272] on input "text" at bounding box center [712, 270] width 214 height 43
type input "[PERSON_NAME]"
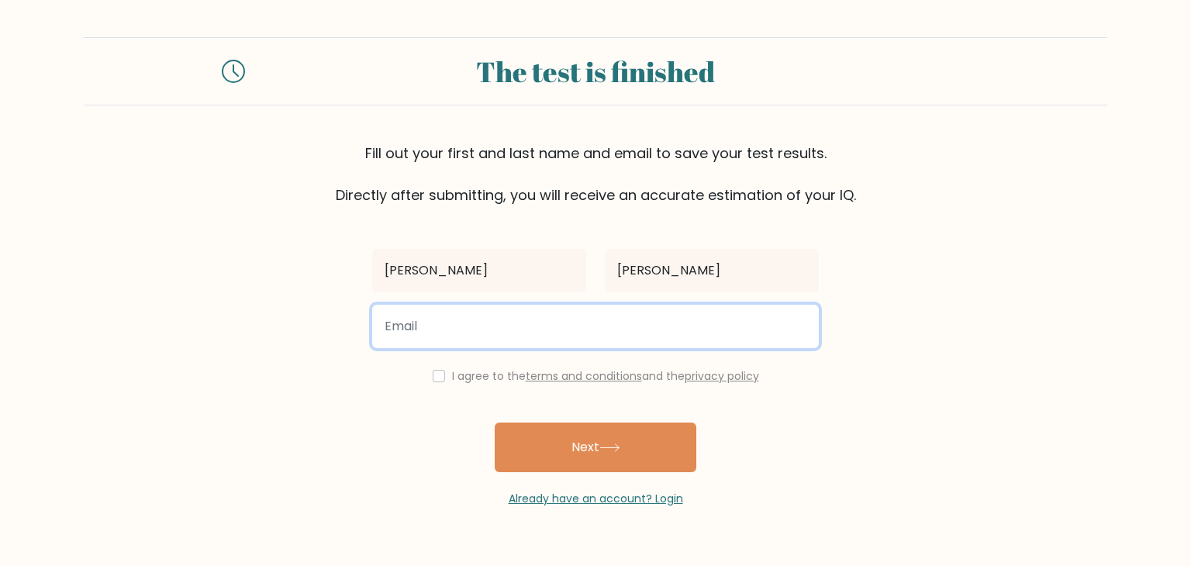
click at [528, 323] on input "email" at bounding box center [595, 326] width 447 height 43
type input "davidemiano94@gmail.com"
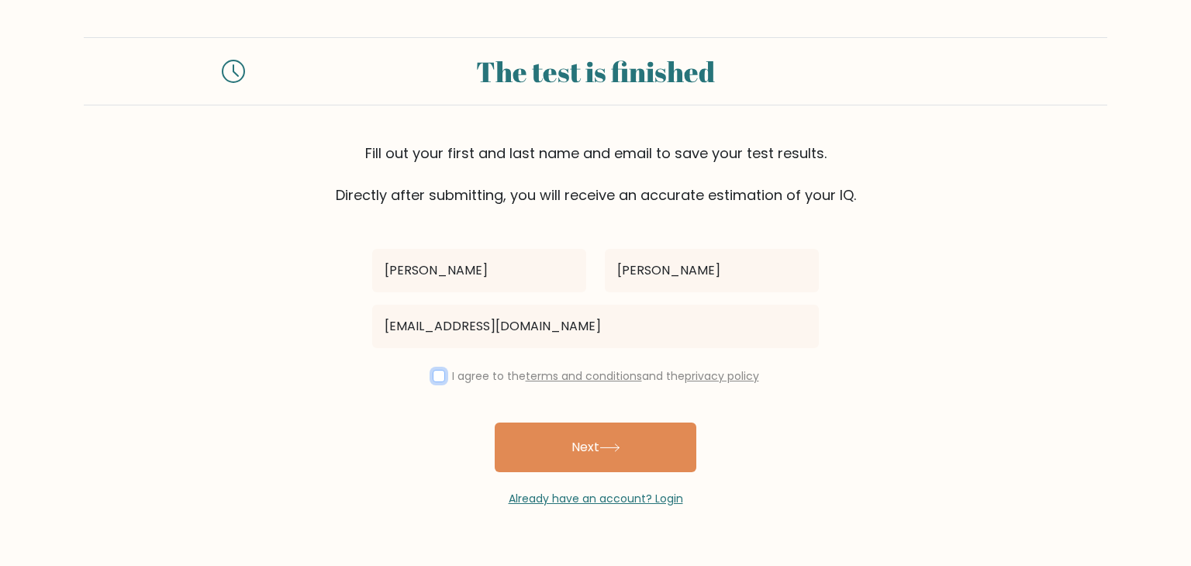
click at [434, 376] on input "checkbox" at bounding box center [439, 376] width 12 height 12
checkbox input "true"
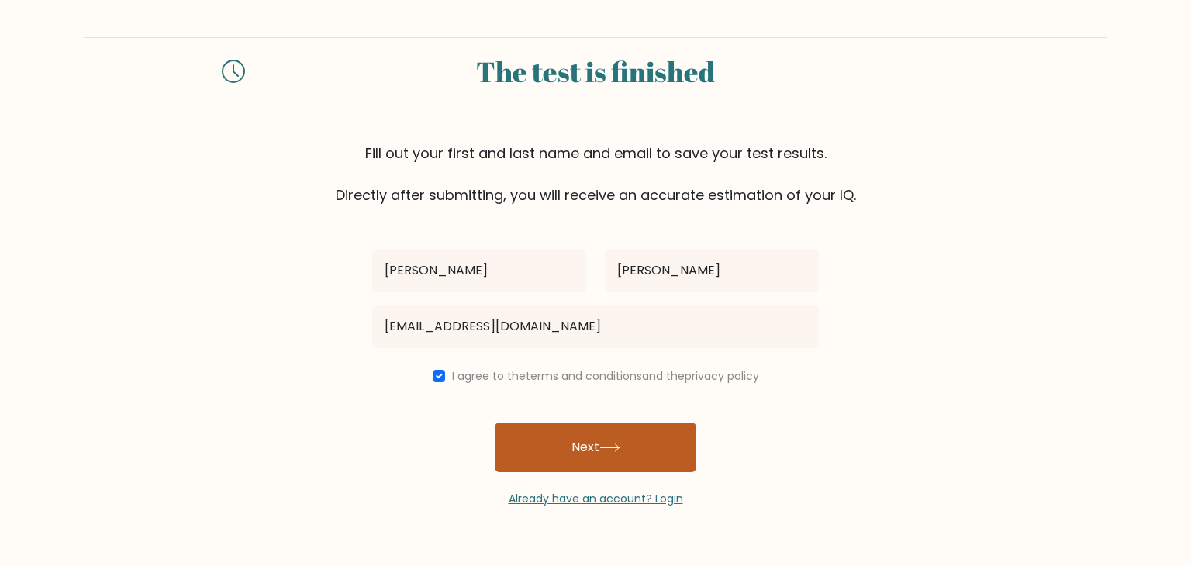
click at [593, 433] on button "Next" at bounding box center [596, 448] width 202 height 50
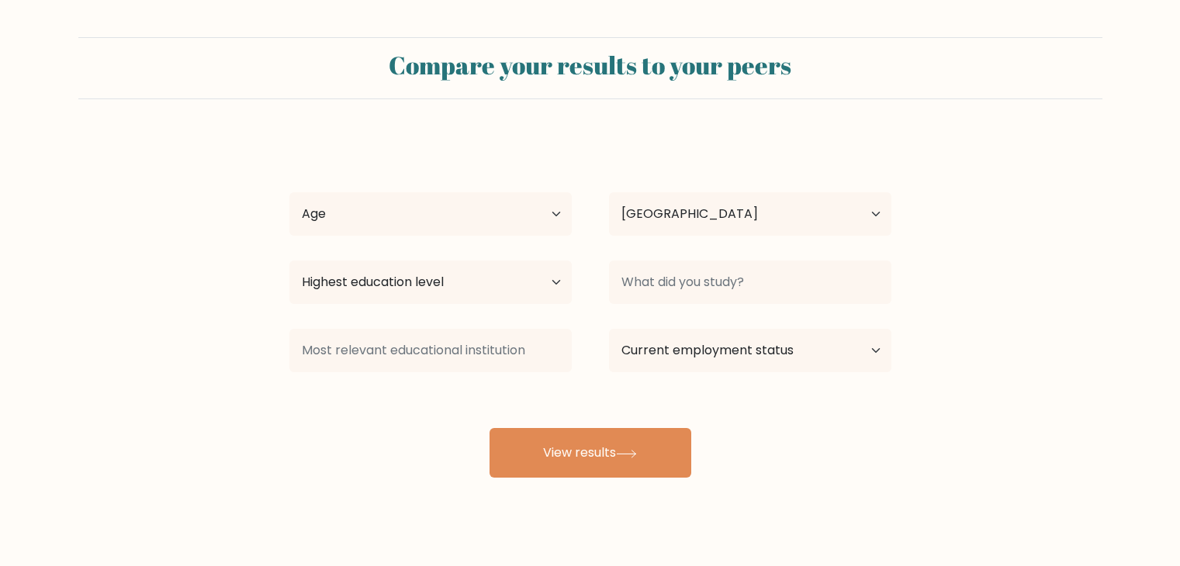
select select "US"
click at [503, 195] on select "Age Under [DEMOGRAPHIC_DATA] [DEMOGRAPHIC_DATA] [DEMOGRAPHIC_DATA] [DEMOGRAPHIC…" at bounding box center [430, 213] width 282 height 43
select select "25_34"
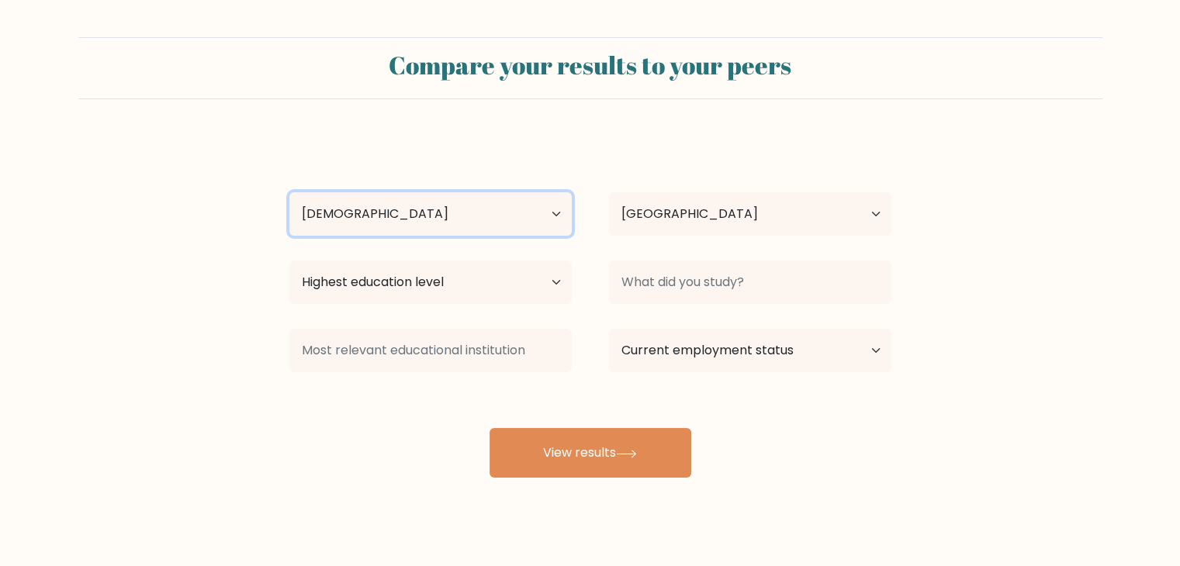
click at [289, 192] on select "Age Under [DEMOGRAPHIC_DATA] [DEMOGRAPHIC_DATA] [DEMOGRAPHIC_DATA] [DEMOGRAPHIC…" at bounding box center [430, 213] width 282 height 43
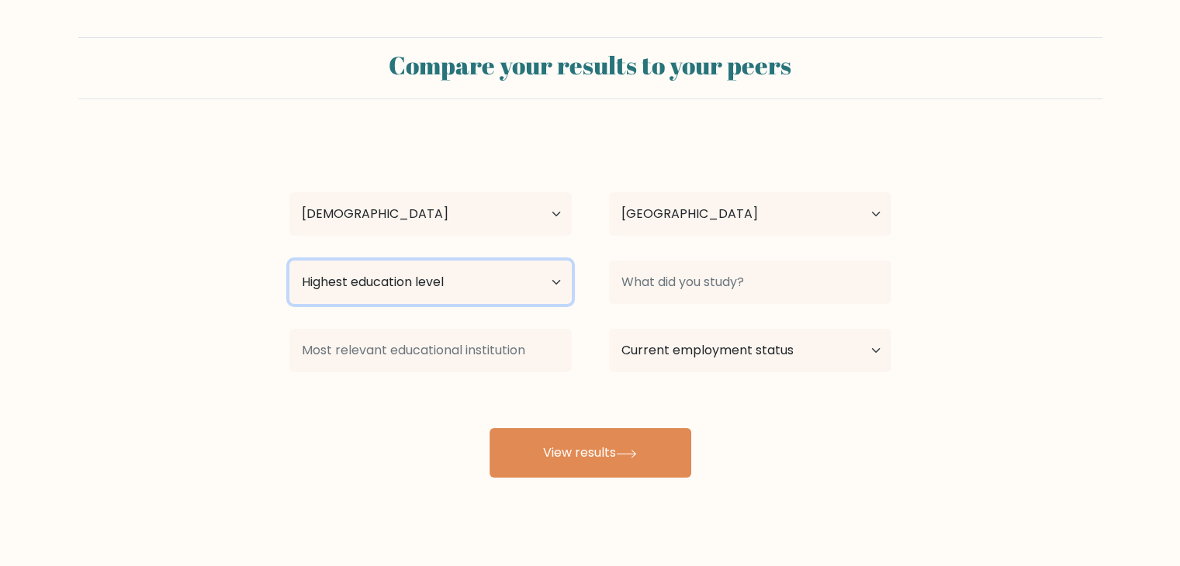
click at [468, 289] on select "Highest education level No schooling Primary Lower Secondary Upper Secondary Oc…" at bounding box center [430, 282] width 282 height 43
select select "upper_secondary"
click at [289, 261] on select "Highest education level No schooling Primary Lower Secondary Upper Secondary Oc…" at bounding box center [430, 282] width 282 height 43
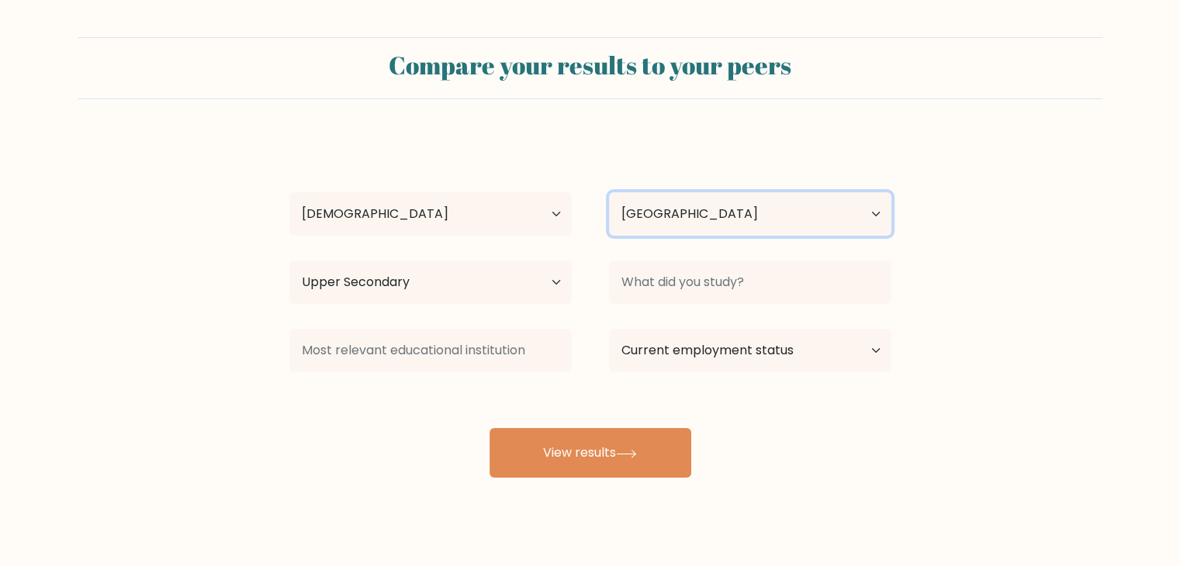
click at [694, 215] on select "Country [GEOGRAPHIC_DATA] [GEOGRAPHIC_DATA] [GEOGRAPHIC_DATA] [US_STATE] [GEOGR…" at bounding box center [750, 213] width 282 height 43
select select "IT"
click at [609, 192] on select "Country [GEOGRAPHIC_DATA] [GEOGRAPHIC_DATA] [GEOGRAPHIC_DATA] [US_STATE] [GEOGR…" at bounding box center [750, 213] width 282 height 43
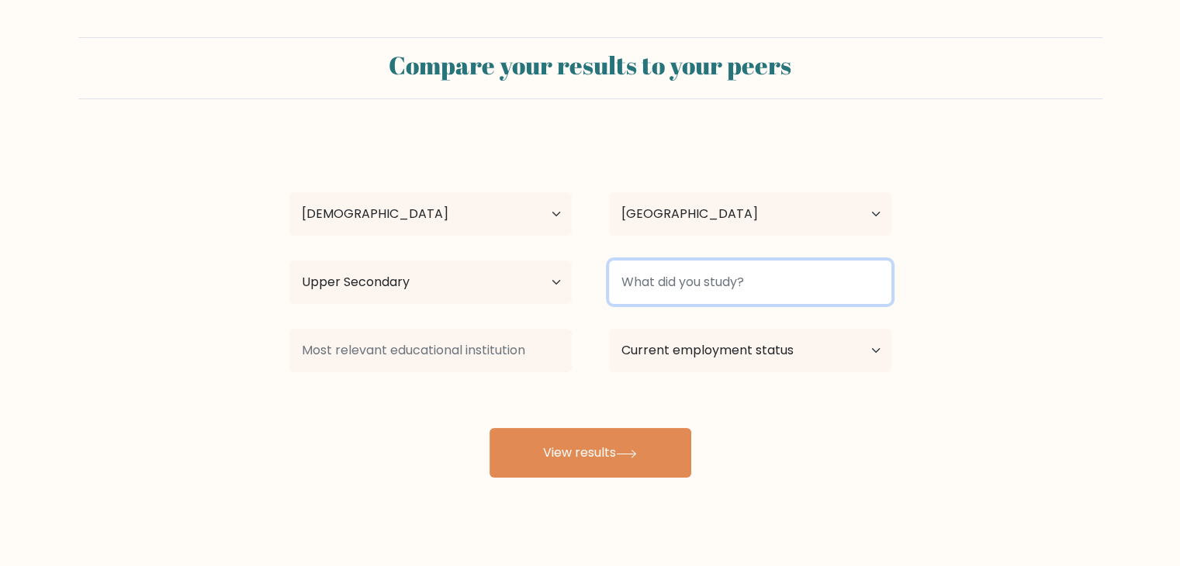
click at [754, 275] on input at bounding box center [750, 282] width 282 height 43
type input "G"
type input "L"
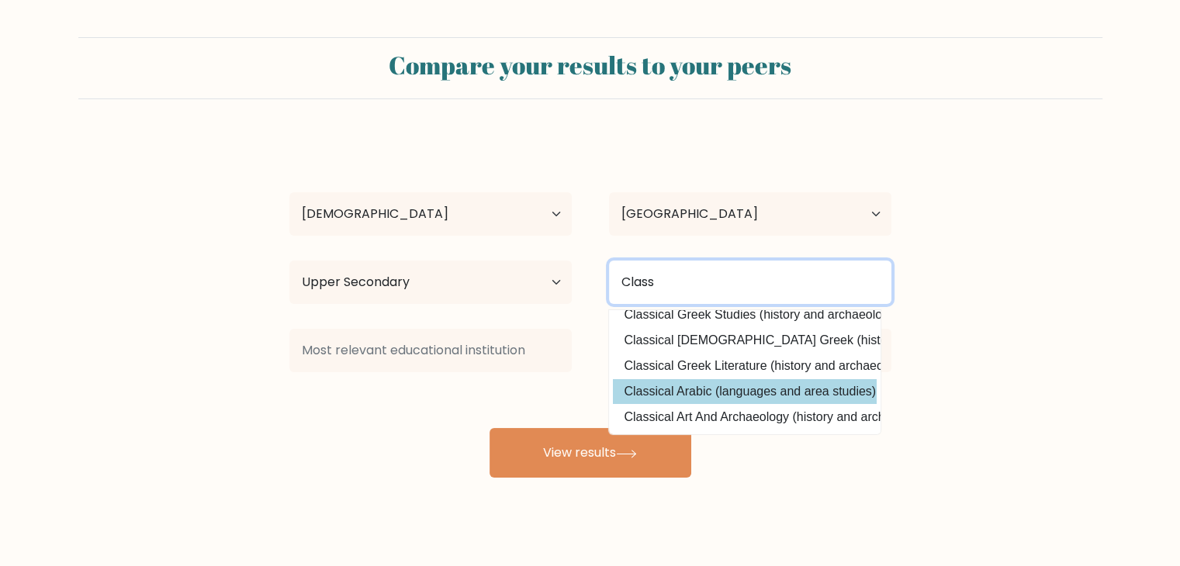
scroll to position [74, 0]
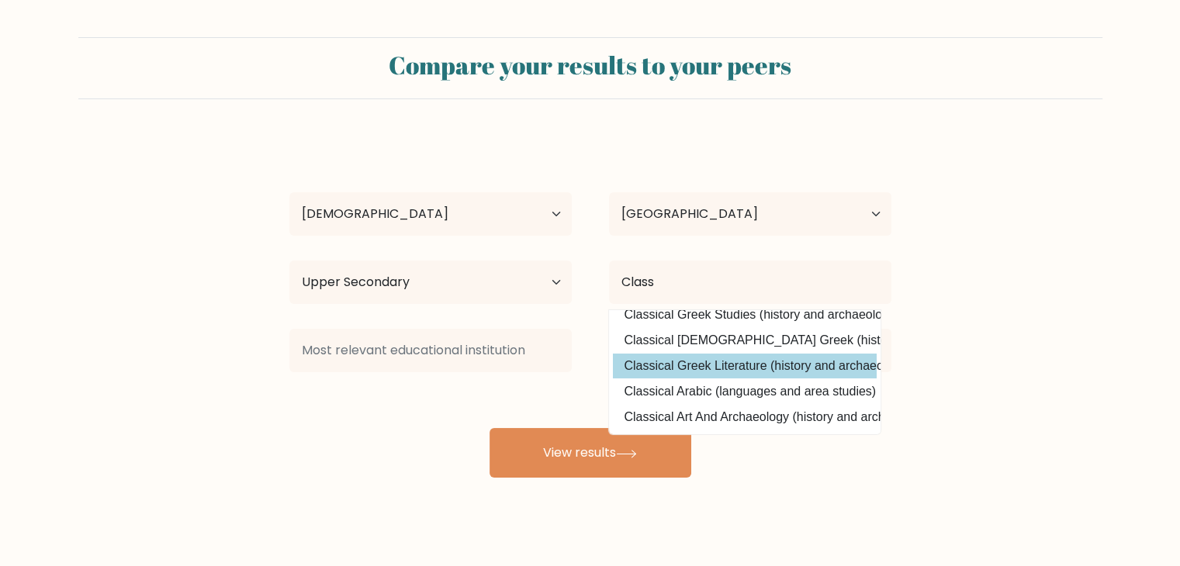
click at [741, 354] on option "Classical Greek Literature (history and archaeology)" at bounding box center [745, 366] width 264 height 25
type input "Classical Greek Literature"
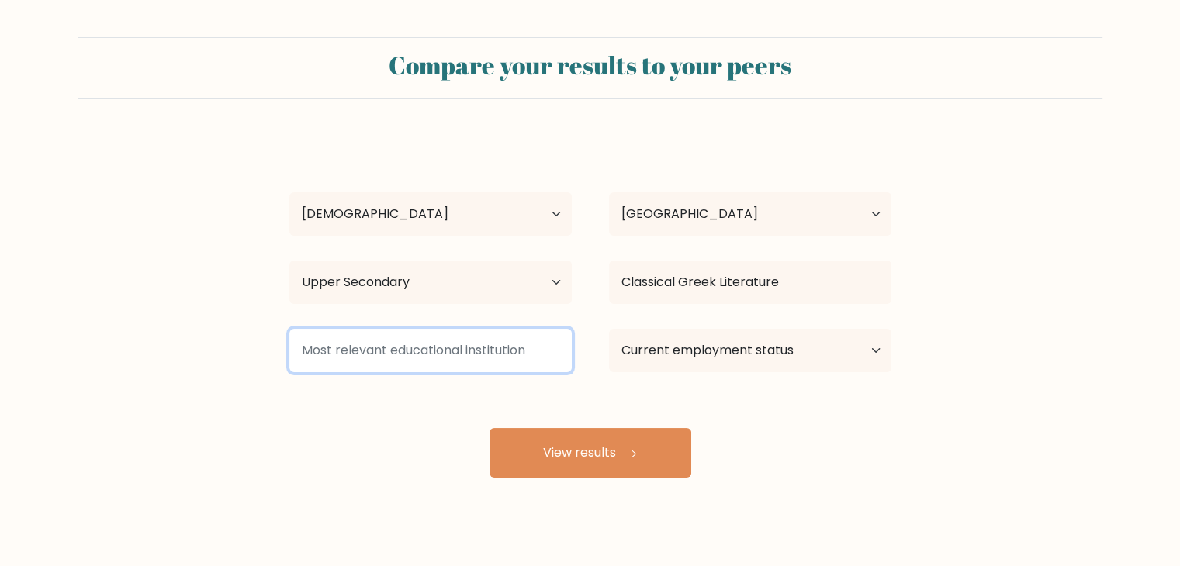
click at [459, 354] on input at bounding box center [430, 350] width 282 height 43
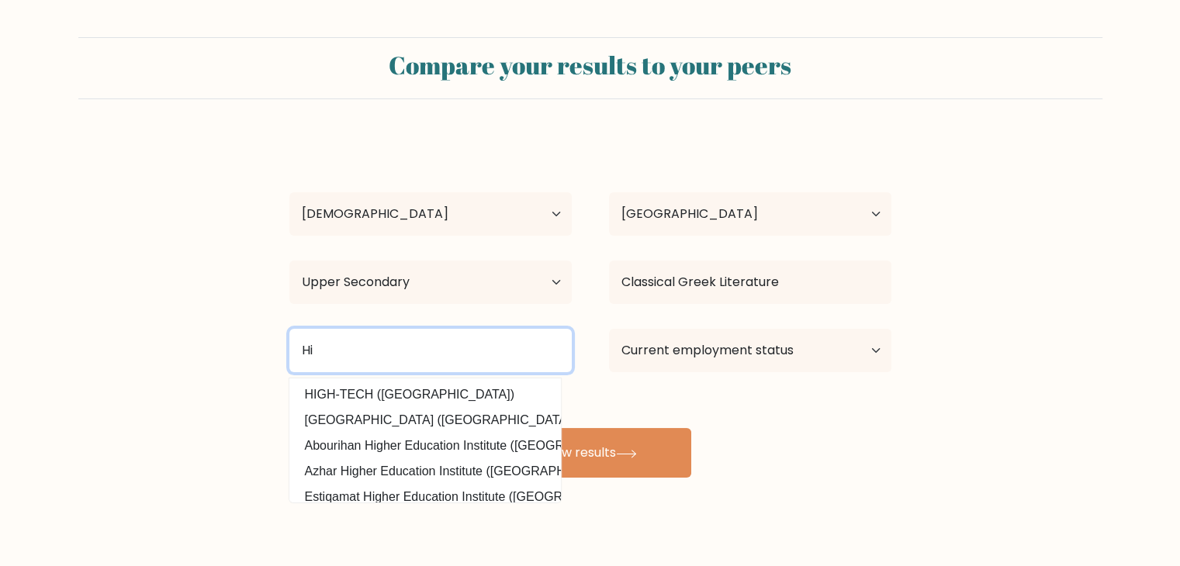
type input "H"
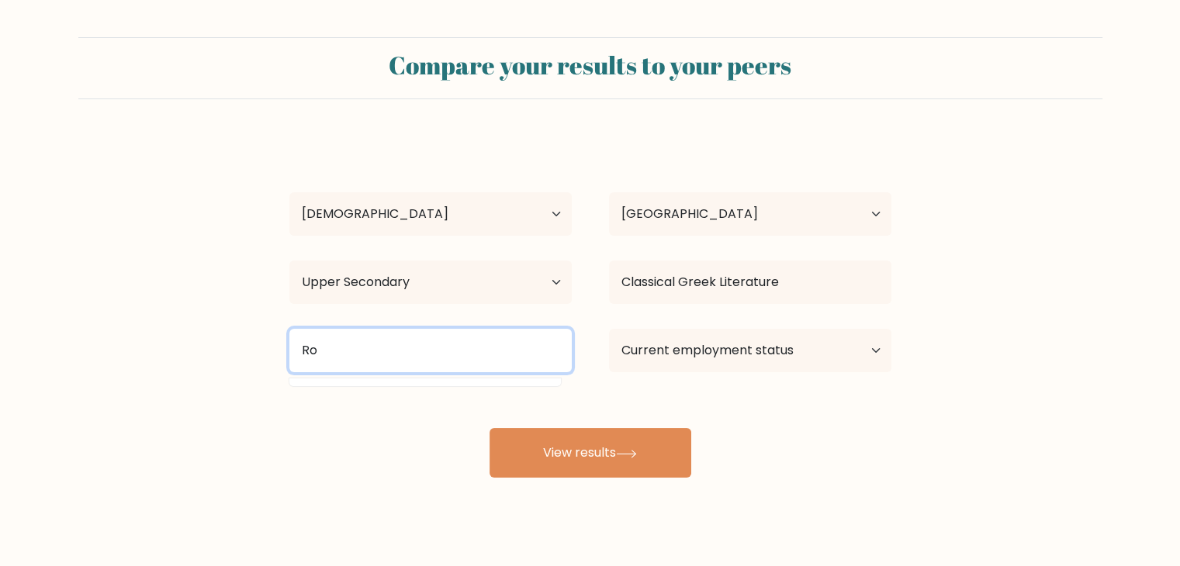
type input "R"
type input "L"
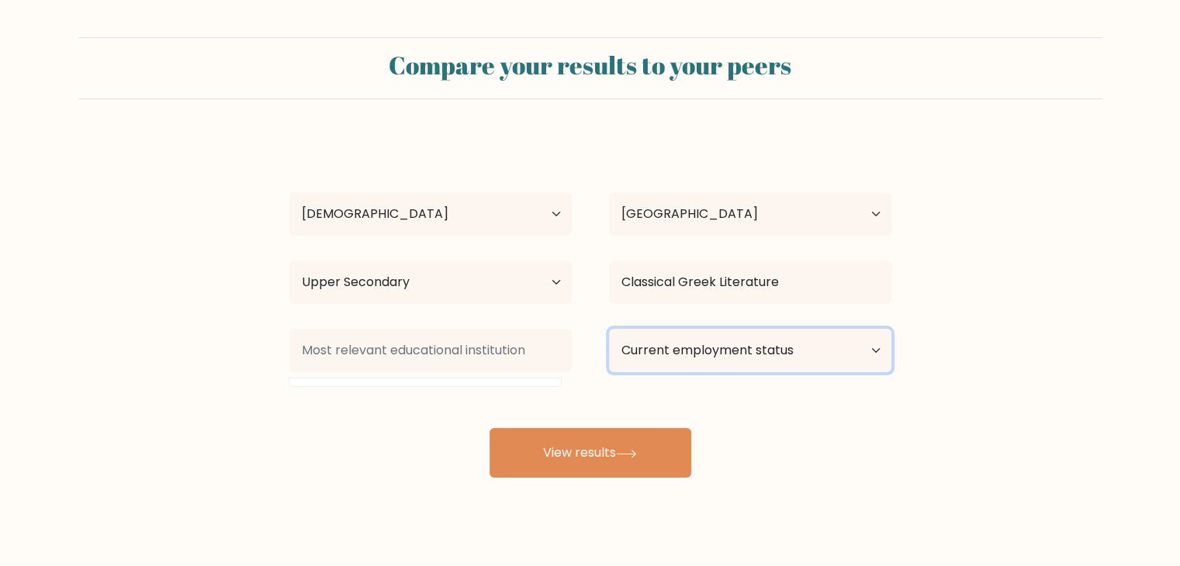
click at [735, 348] on select "Current employment status Employed Student Retired Other / prefer not to answer" at bounding box center [750, 350] width 282 height 43
select select "employed"
click at [609, 329] on select "Current employment status Employed Student Retired Other / prefer not to answer" at bounding box center [750, 350] width 282 height 43
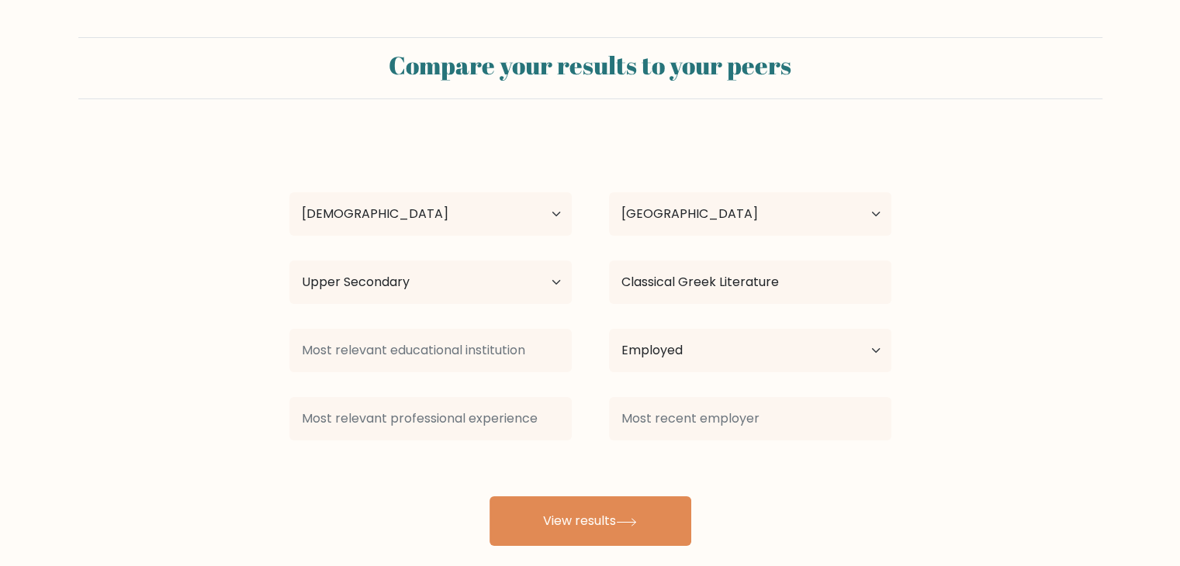
click at [548, 454] on div "[PERSON_NAME] Age Under [DEMOGRAPHIC_DATA] [DEMOGRAPHIC_DATA] [DEMOGRAPHIC_DATA…" at bounding box center [590, 340] width 620 height 409
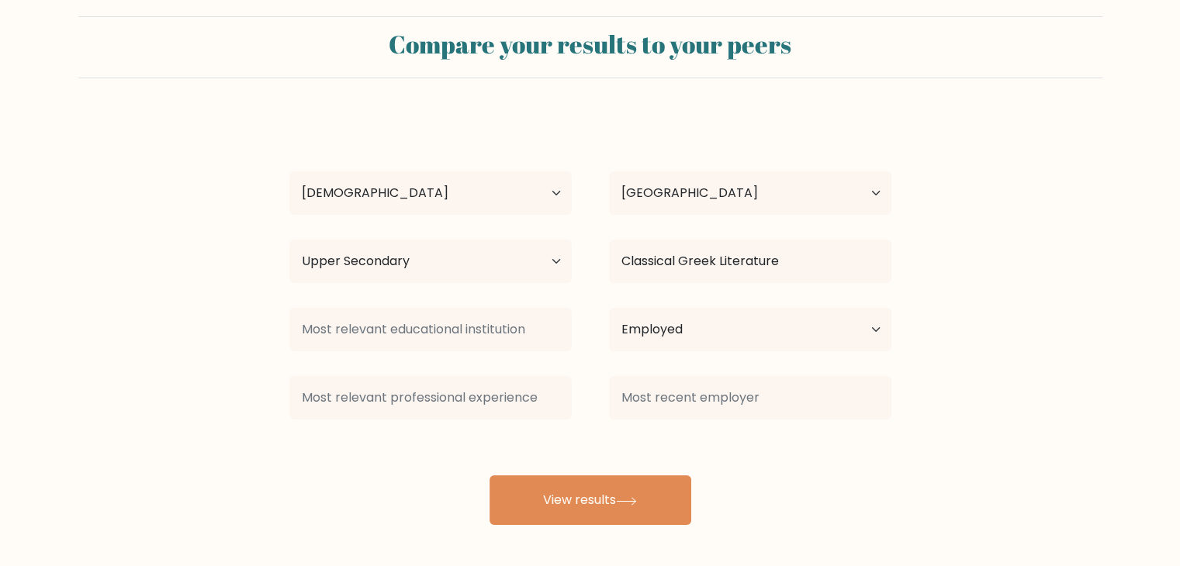
scroll to position [22, 0]
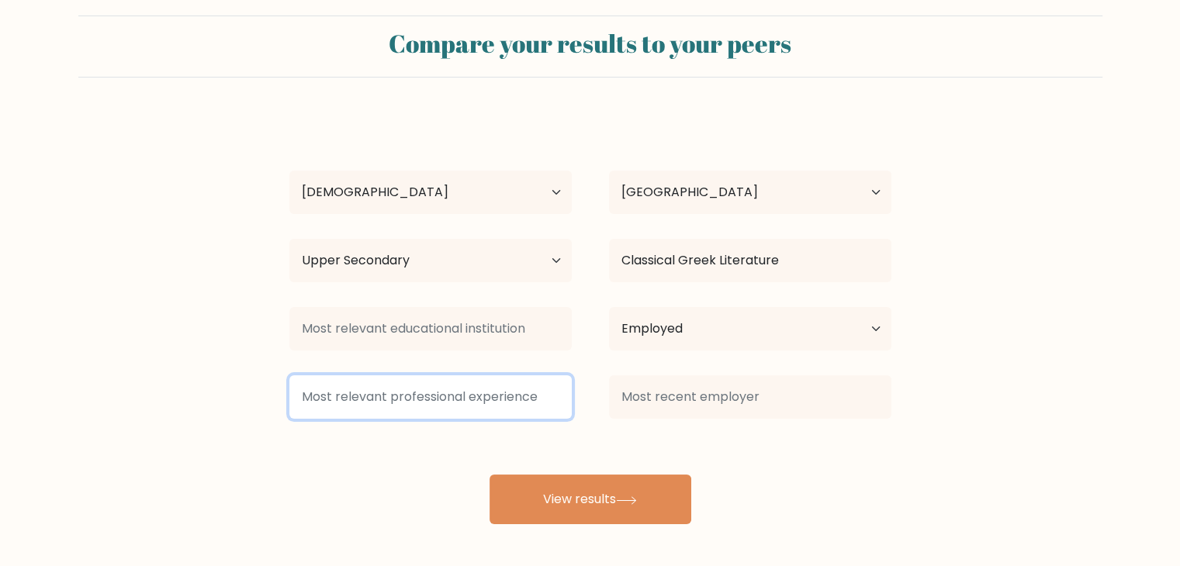
click at [457, 396] on input at bounding box center [430, 396] width 282 height 43
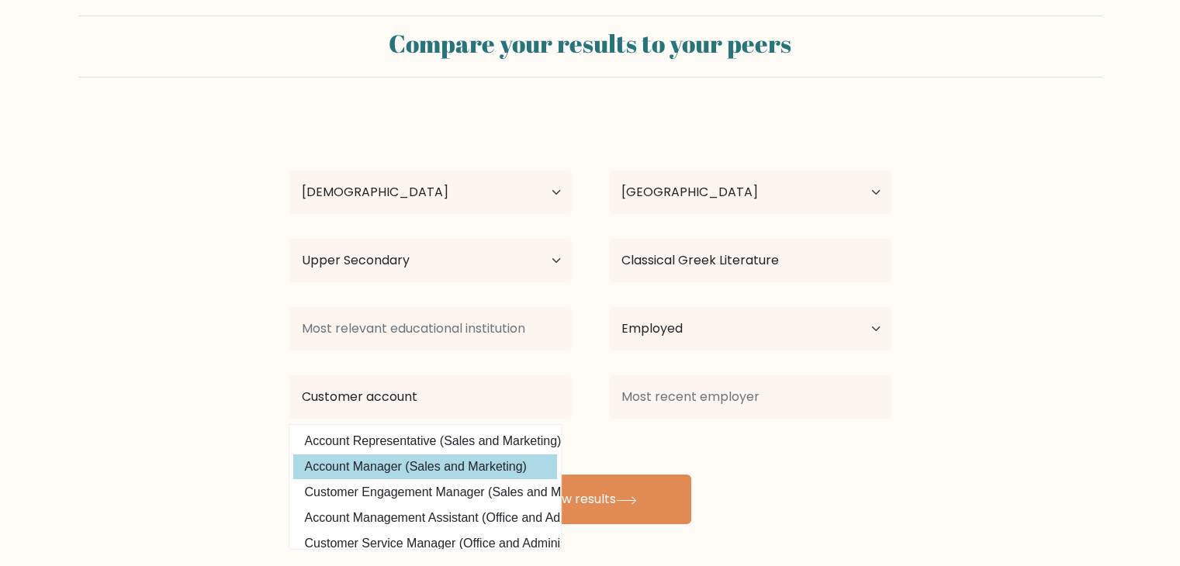
click at [357, 463] on option "Account Manager (Sales and Marketing)" at bounding box center [425, 466] width 264 height 25
type input "Account Manager"
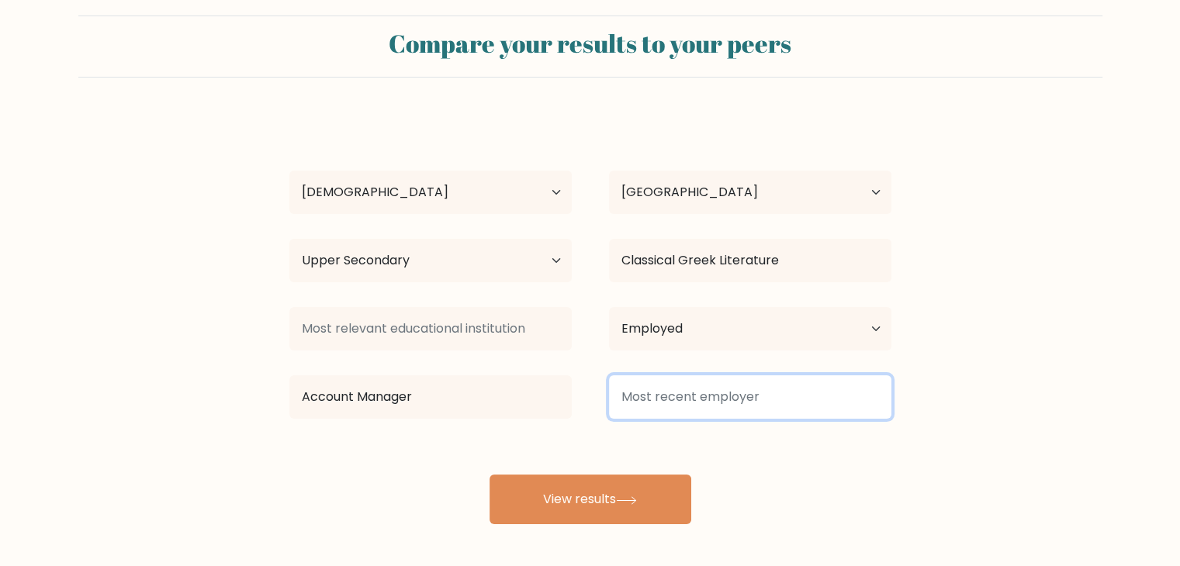
click at [720, 397] on input at bounding box center [750, 396] width 282 height 43
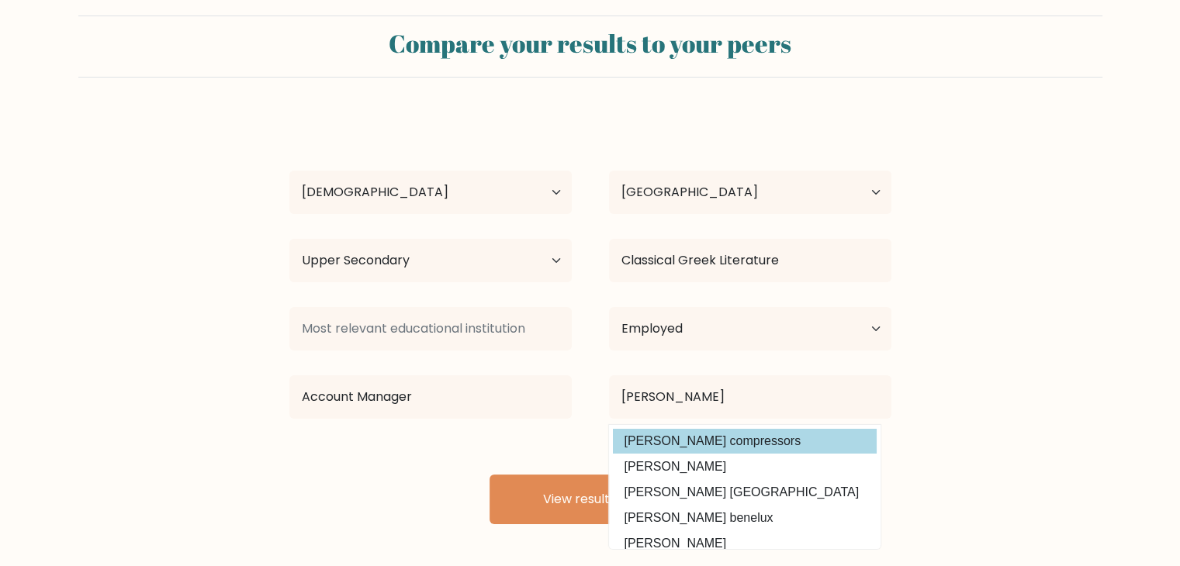
click at [702, 451] on option "[PERSON_NAME] compressors" at bounding box center [745, 441] width 264 height 25
type input "[PERSON_NAME] compressors"
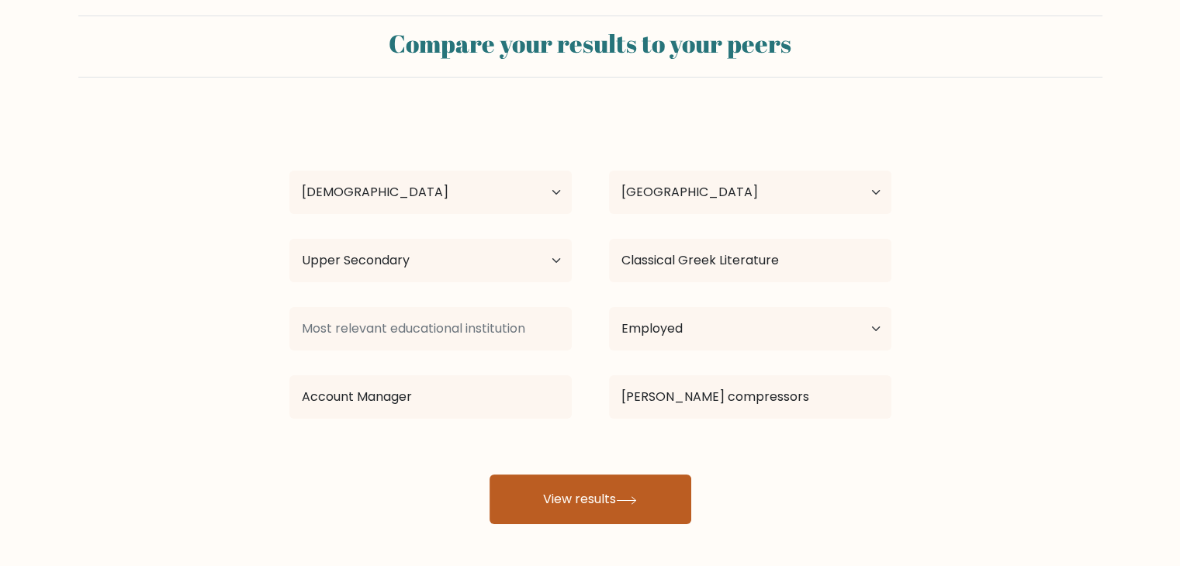
click at [595, 498] on button "View results" at bounding box center [590, 500] width 202 height 50
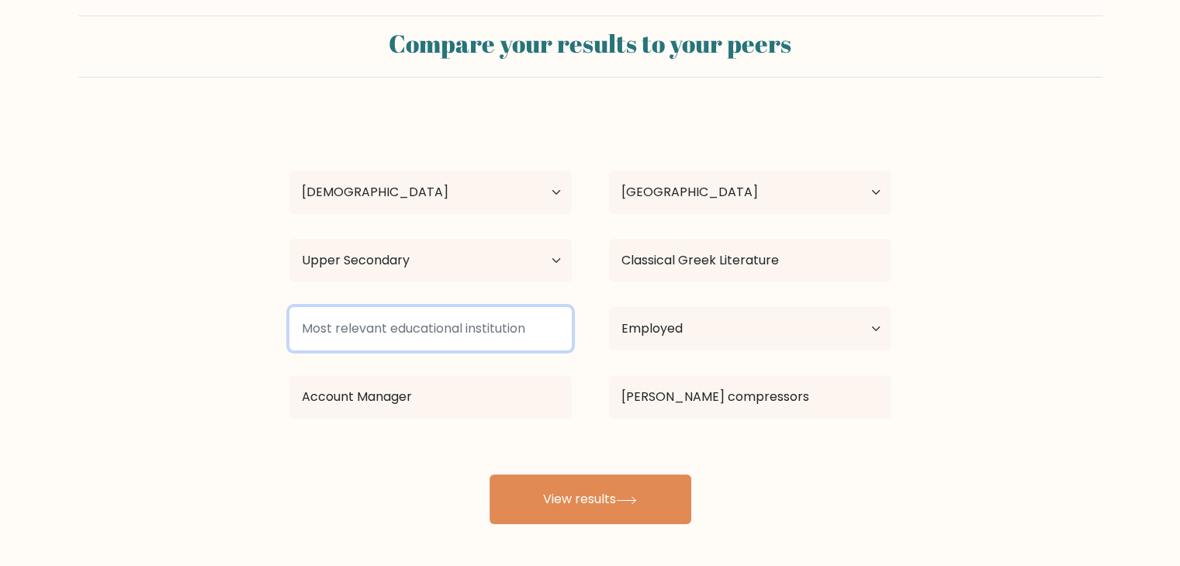
click at [467, 316] on input at bounding box center [430, 328] width 282 height 43
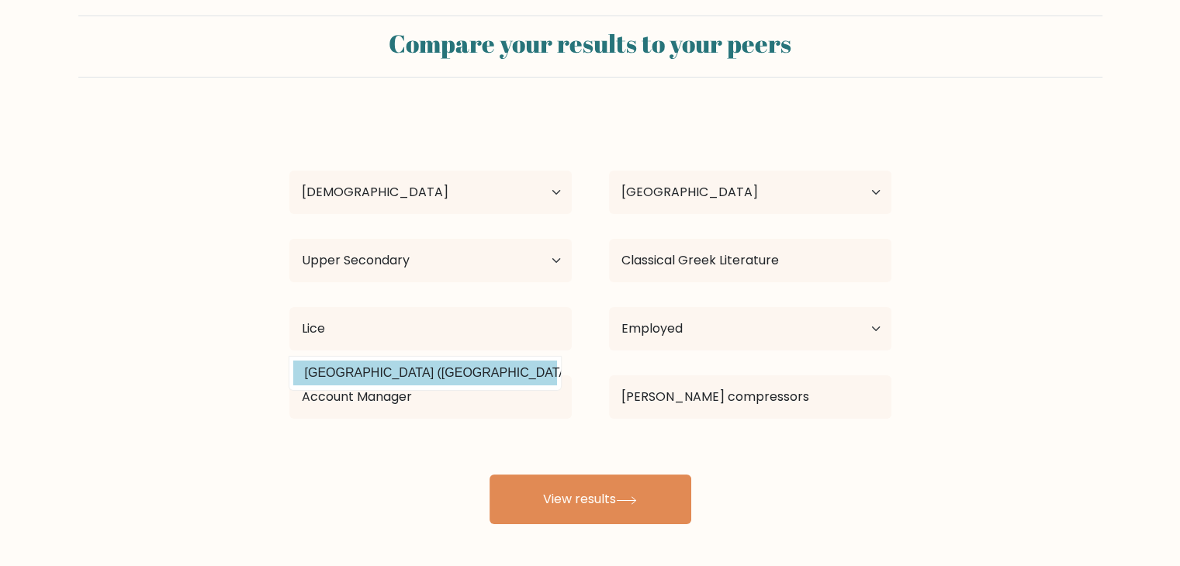
click at [416, 364] on option "[GEOGRAPHIC_DATA] ([GEOGRAPHIC_DATA])" at bounding box center [425, 373] width 264 height 25
type input "[GEOGRAPHIC_DATA]"
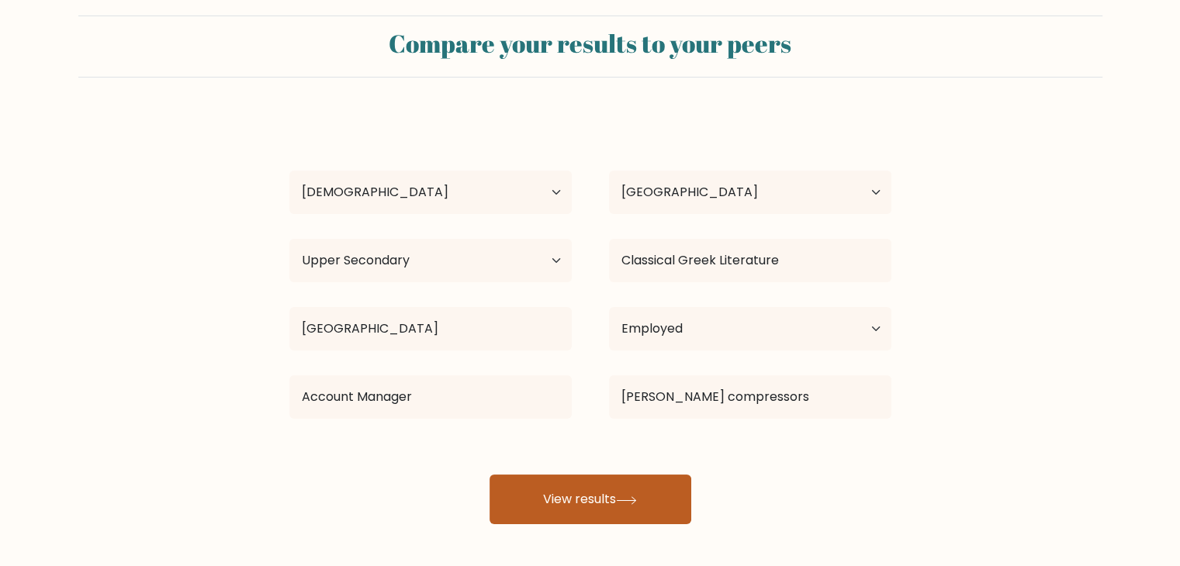
click at [605, 519] on button "View results" at bounding box center [590, 500] width 202 height 50
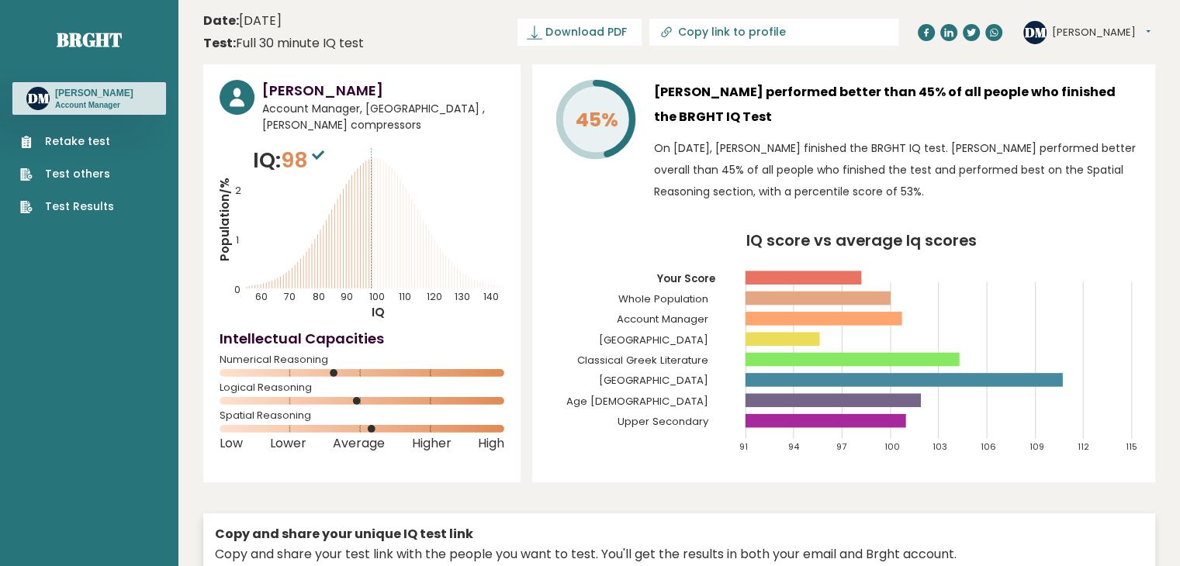
click at [535, 496] on div "Davide Miano Account Manager, Italy , ingersoll rand compressors IQ: 98 Populat…" at bounding box center [679, 368] width 952 height 609
